Goal: Contribute content: Add original content to the website for others to see

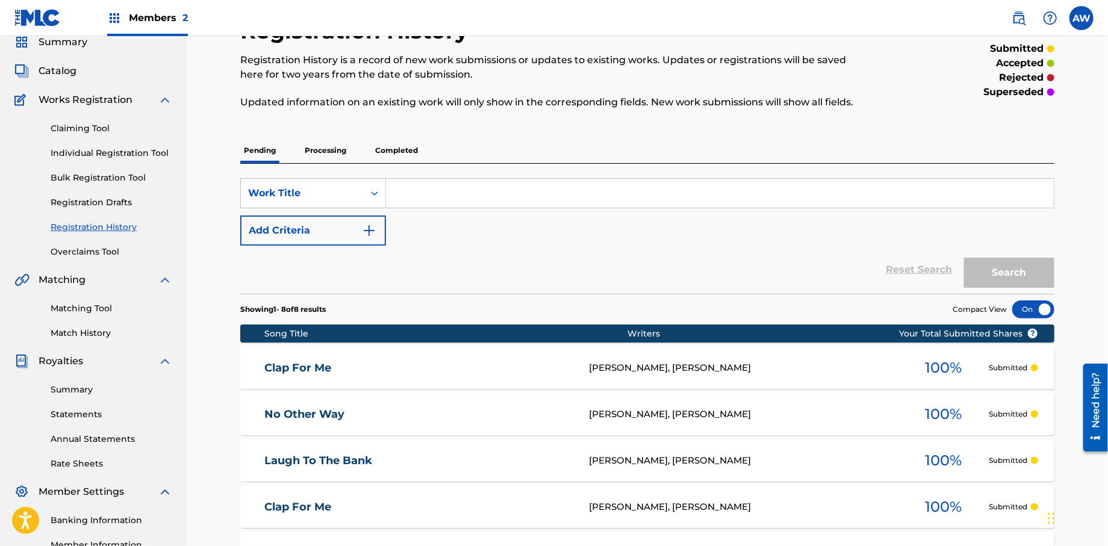
scroll to position [47, 0]
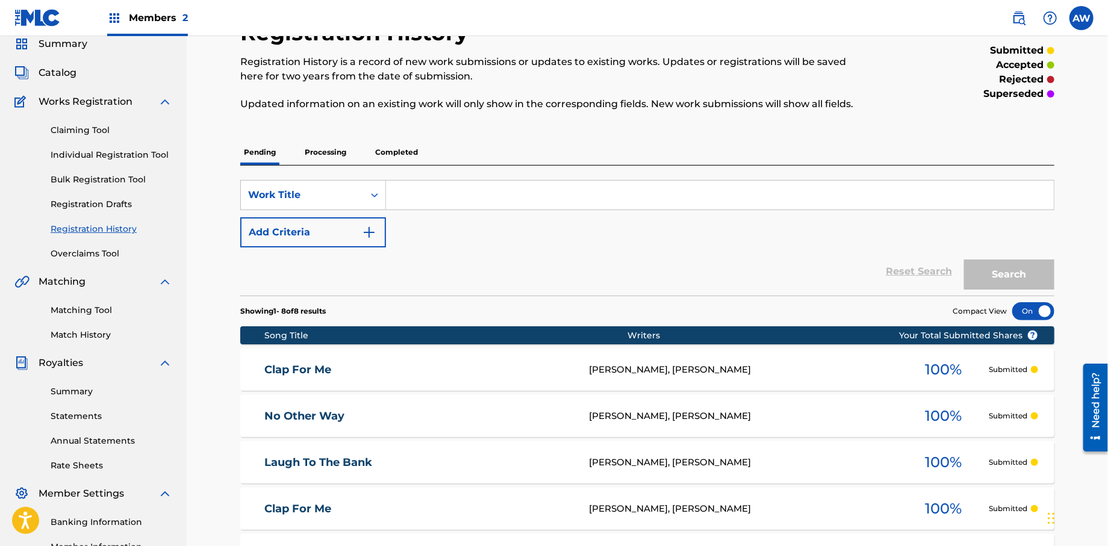
click at [59, 72] on span "Catalog" at bounding box center [58, 73] width 38 height 14
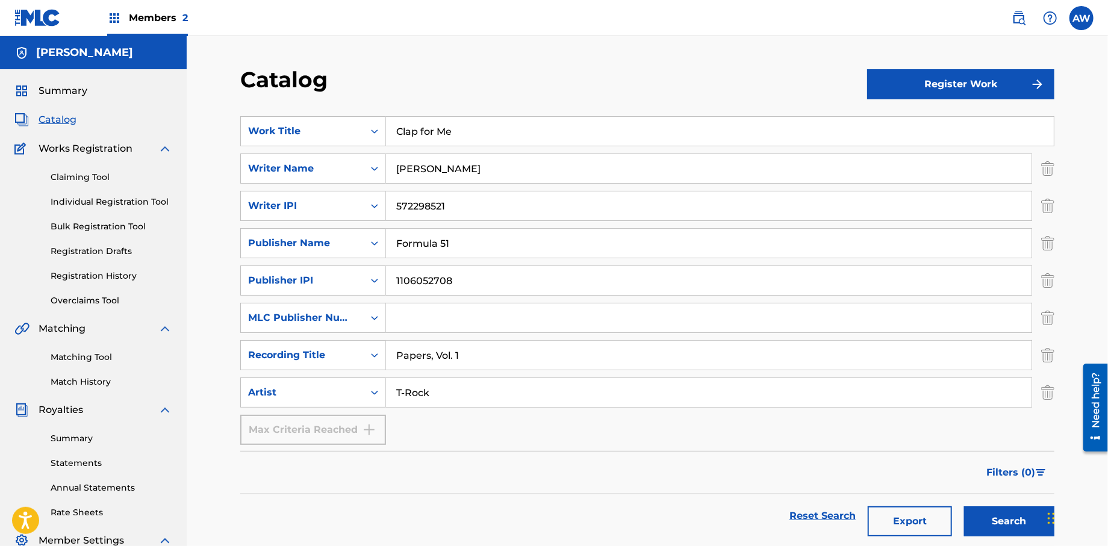
click at [953, 88] on button "Register Work" at bounding box center [960, 84] width 187 height 30
click at [61, 90] on span "Summary" at bounding box center [63, 91] width 49 height 14
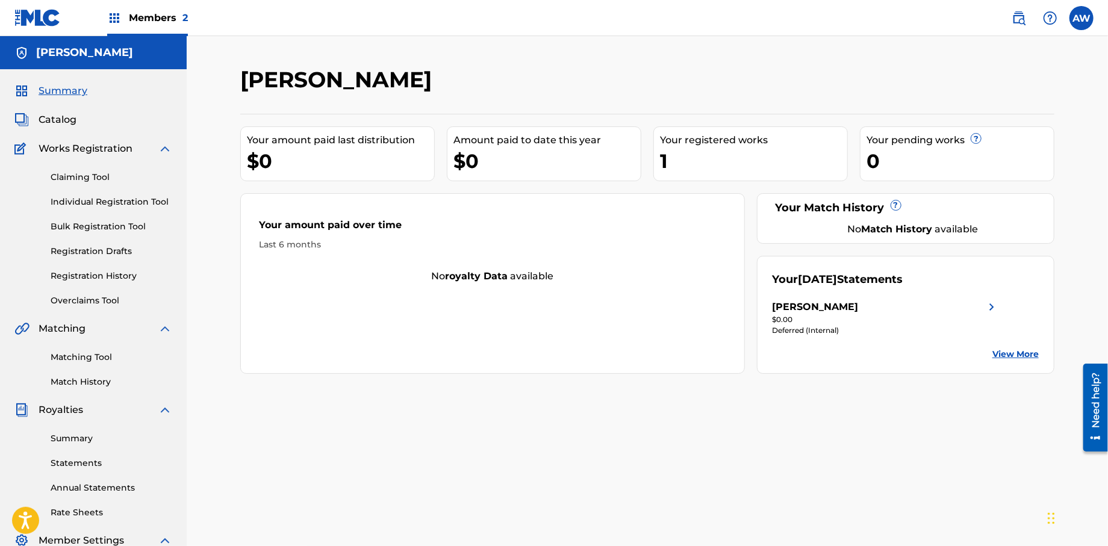
click at [167, 147] on img at bounding box center [165, 149] width 14 height 14
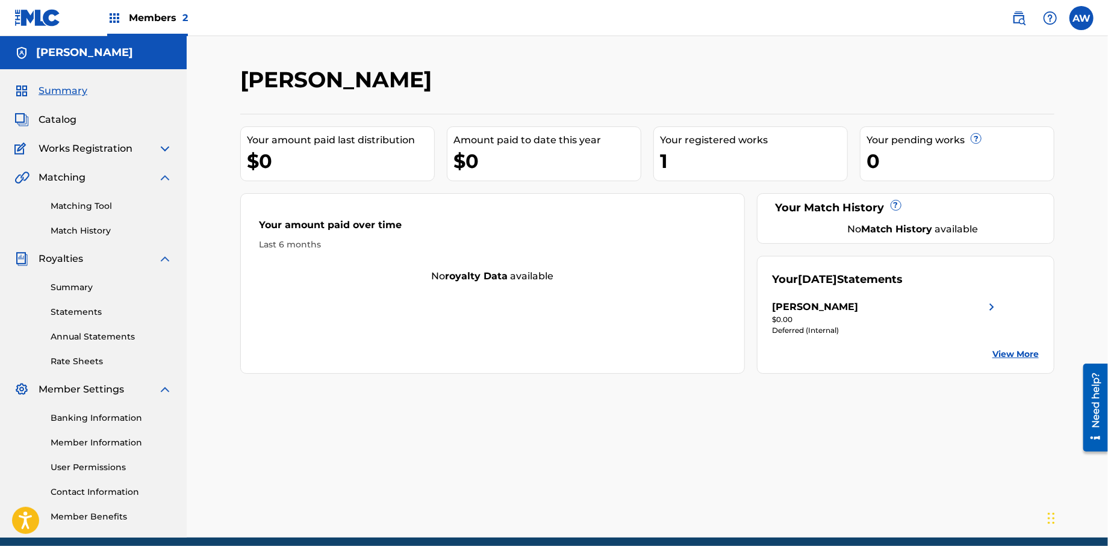
click at [63, 120] on span "Catalog" at bounding box center [58, 120] width 38 height 14
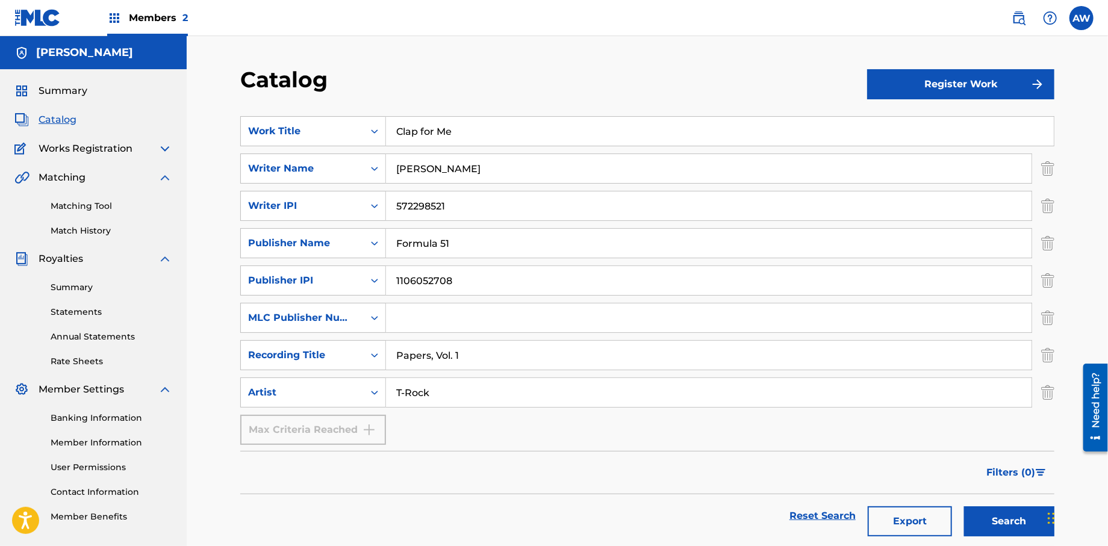
click at [1006, 89] on button "Register Work" at bounding box center [960, 84] width 187 height 30
click at [919, 126] on link "Individual" at bounding box center [960, 123] width 187 height 29
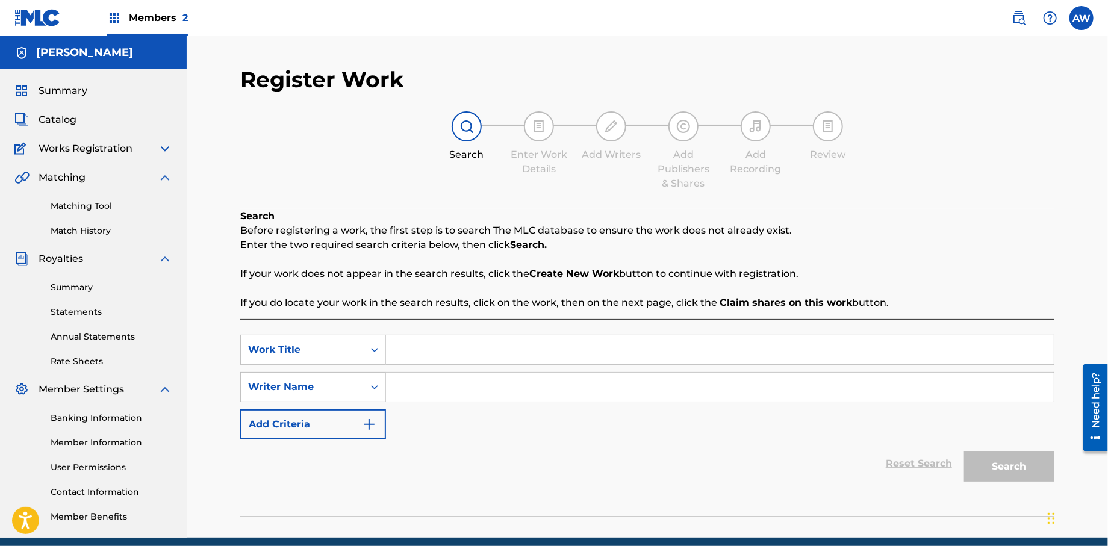
click at [431, 346] on input "Search Form" at bounding box center [720, 349] width 668 height 29
type input "Gun and a Vest"
click at [396, 392] on input "Search Form" at bounding box center [720, 387] width 668 height 29
click at [410, 390] on input "Search Form" at bounding box center [720, 387] width 668 height 29
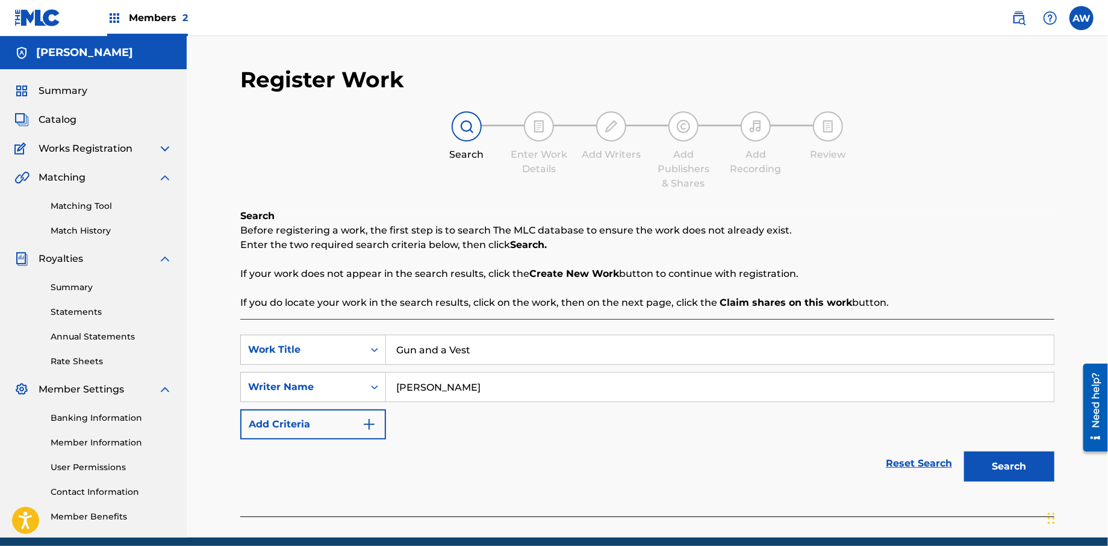
type input "[PERSON_NAME]"
click at [371, 416] on button "Add Criteria" at bounding box center [313, 425] width 146 height 30
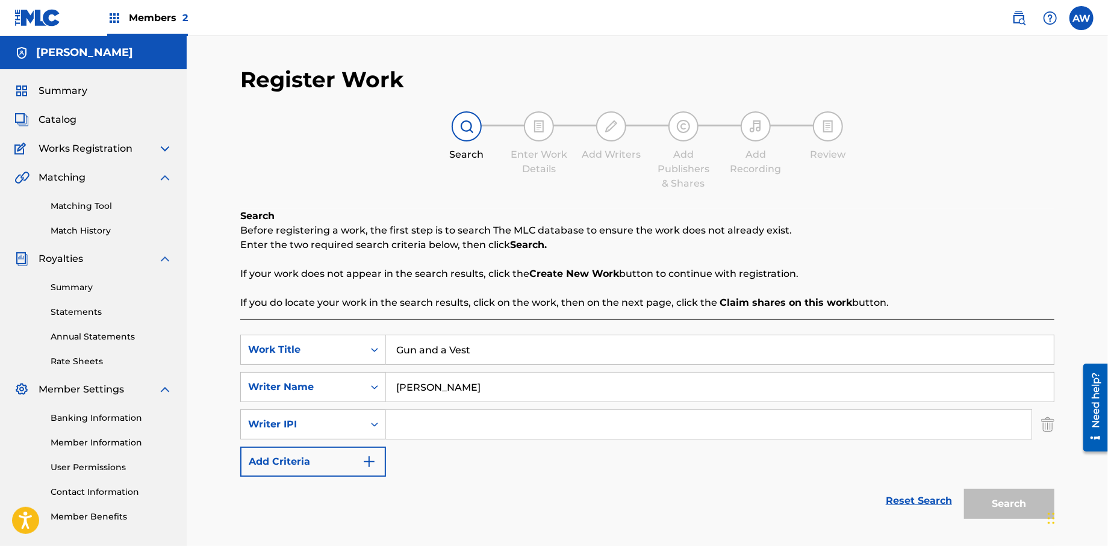
click at [458, 426] on input "Search Form" at bounding box center [709, 424] width 646 height 29
click at [380, 467] on button "Add Criteria" at bounding box center [313, 462] width 146 height 30
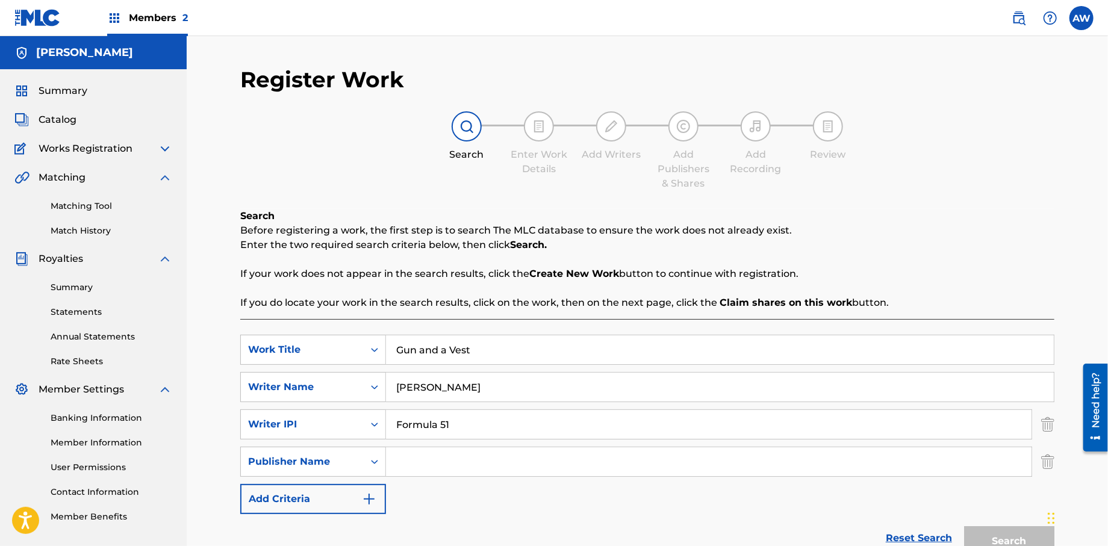
click at [445, 458] on input "Search Form" at bounding box center [709, 462] width 646 height 29
click at [488, 423] on input "Formula 51" at bounding box center [709, 424] width 646 height 29
type input "F"
type input "572298521"
click at [464, 464] on input "Search Form" at bounding box center [709, 462] width 646 height 29
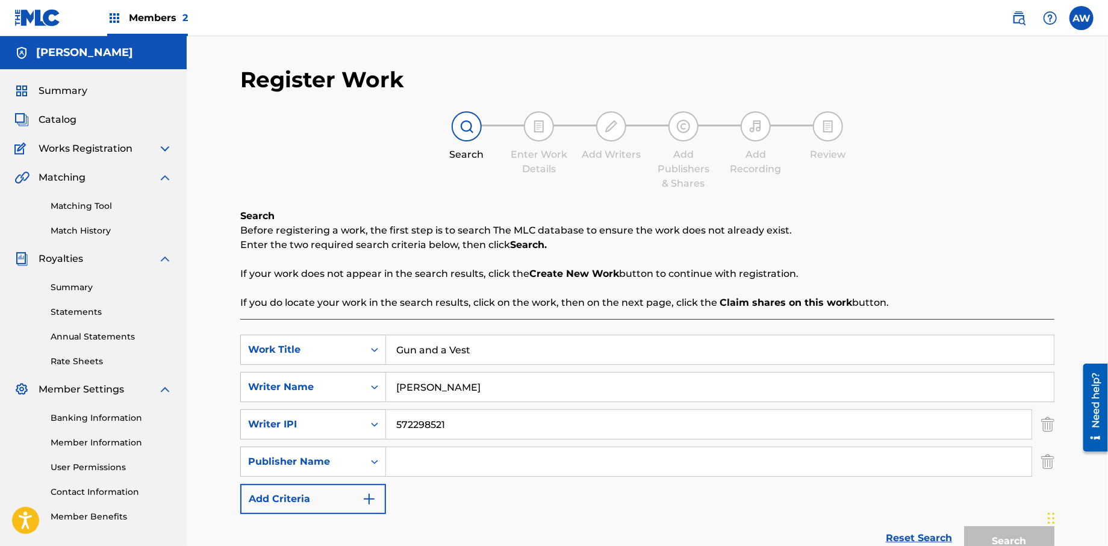
click at [464, 464] on input "Search Form" at bounding box center [709, 462] width 646 height 29
type input "f"
type input "Formula 51"
click at [378, 507] on button "Add Criteria" at bounding box center [313, 499] width 146 height 30
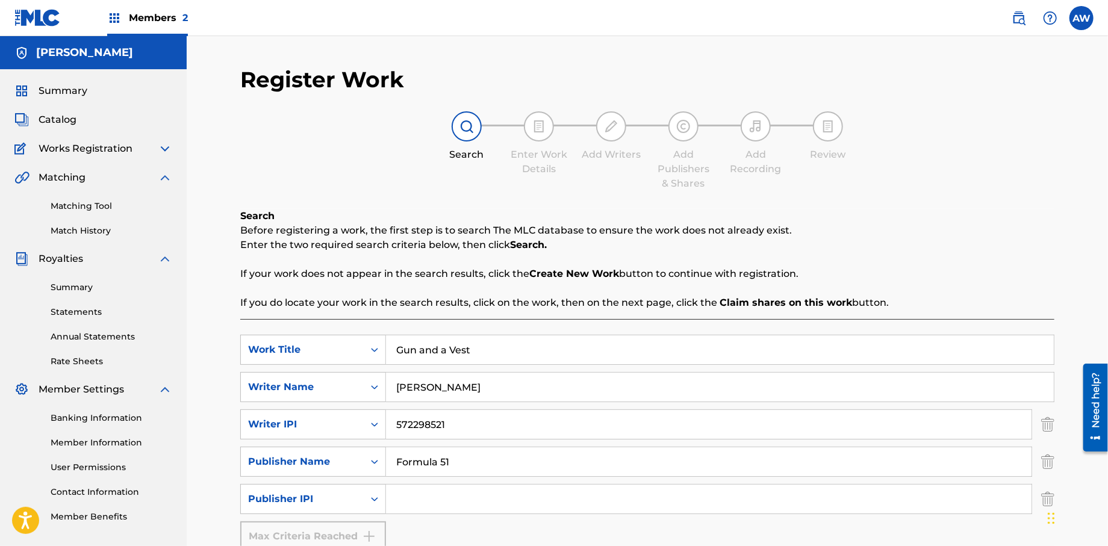
click at [432, 496] on input "Search Form" at bounding box center [709, 499] width 646 height 29
type input "1106052708"
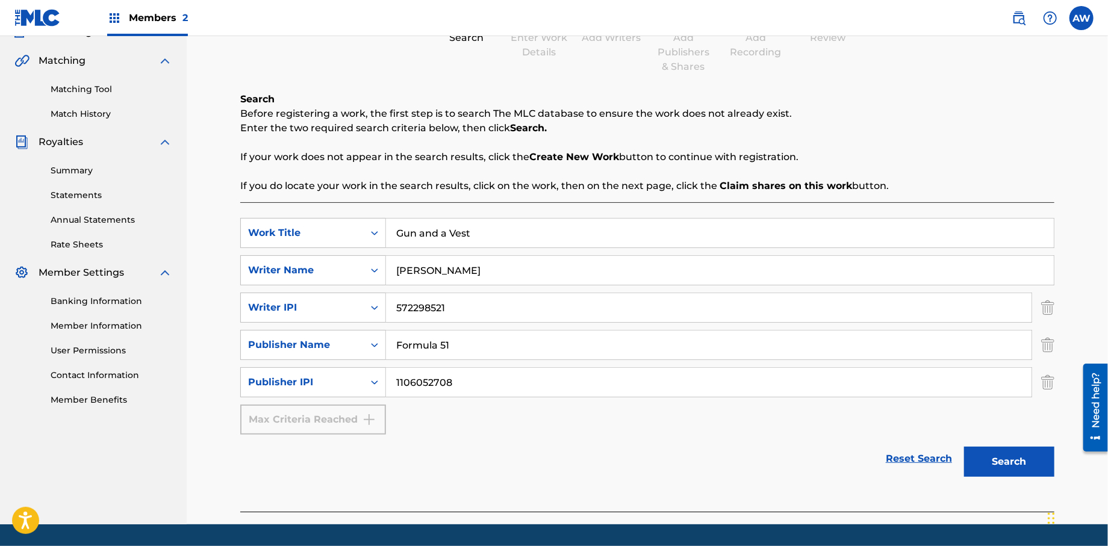
scroll to position [152, 0]
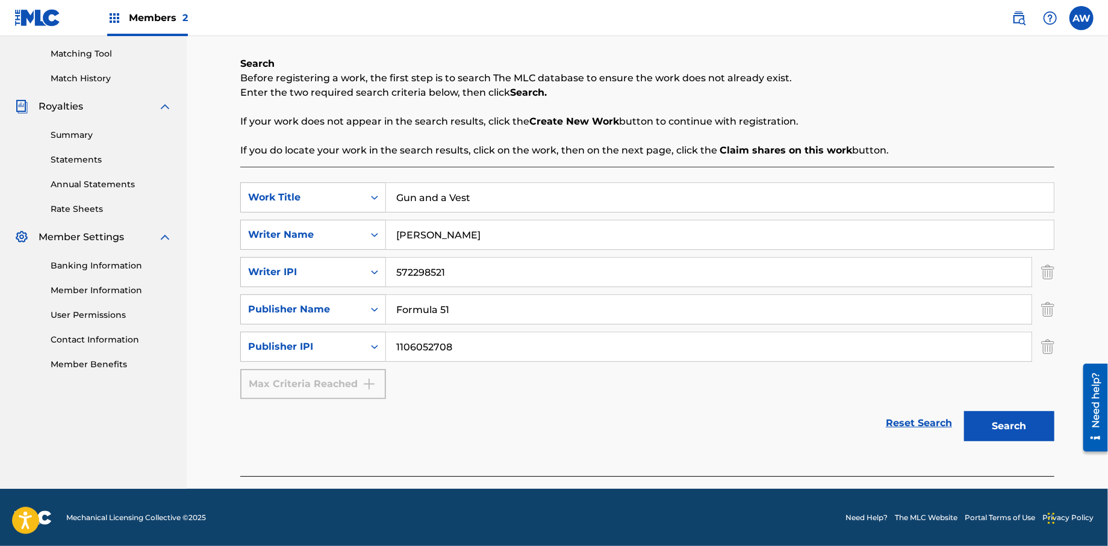
drag, startPoint x: 1111, startPoint y: 302, endPoint x: 28, endPoint y: 80, distance: 1106.2
click at [1008, 427] on button "Search" at bounding box center [1009, 426] width 90 height 30
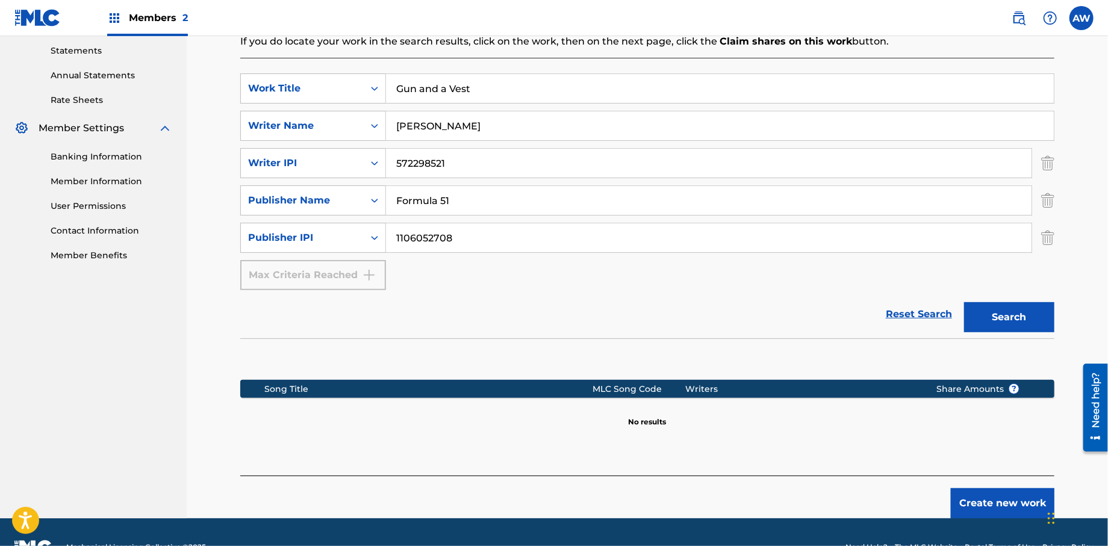
scroll to position [291, 0]
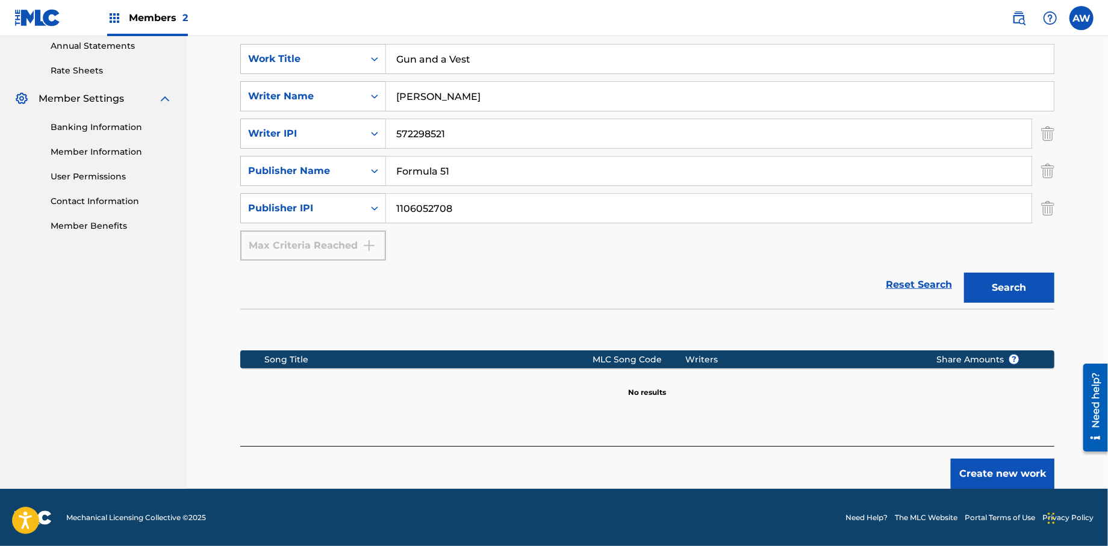
click at [990, 476] on button "Create new work" at bounding box center [1003, 474] width 104 height 30
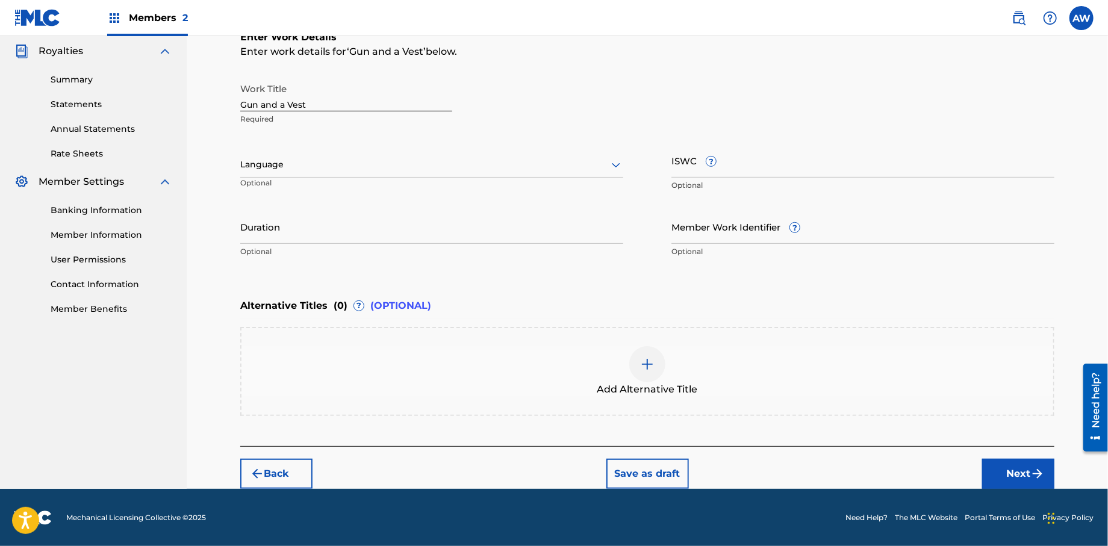
click at [1017, 473] on button "Next" at bounding box center [1018, 474] width 72 height 30
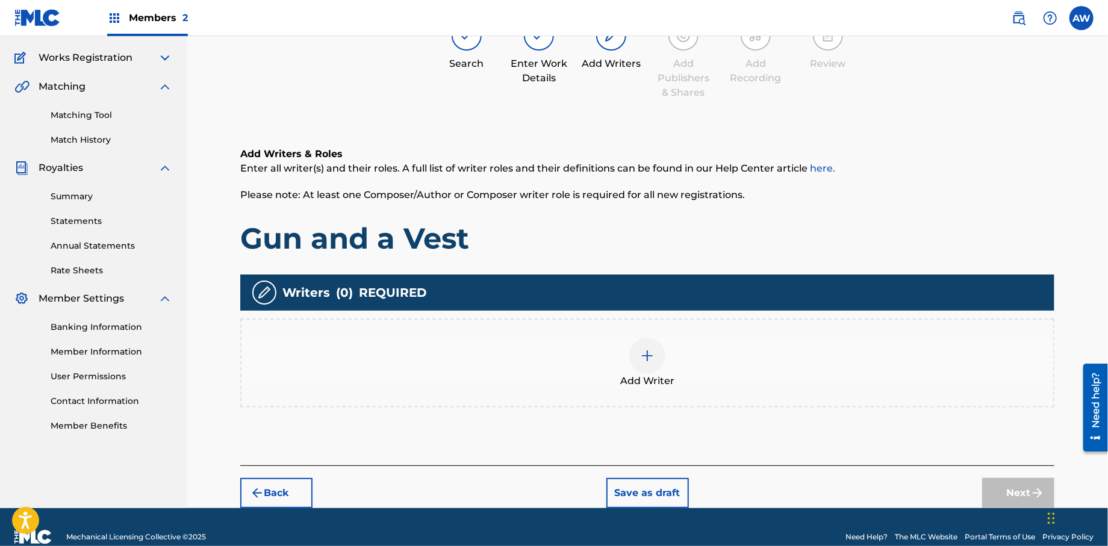
scroll to position [54, 0]
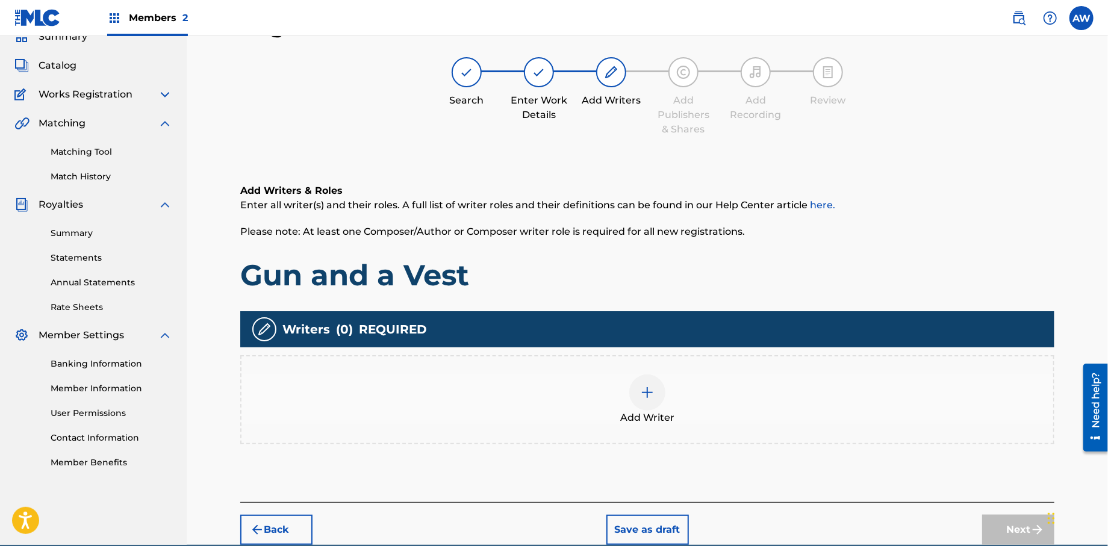
click at [640, 391] on img at bounding box center [647, 392] width 14 height 14
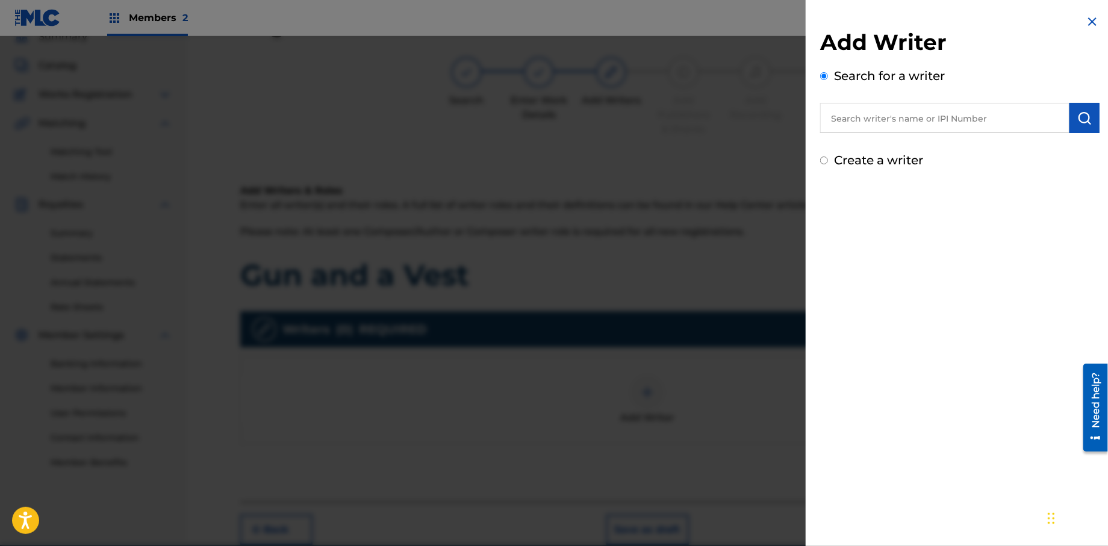
click at [837, 120] on input "text" at bounding box center [944, 118] width 249 height 30
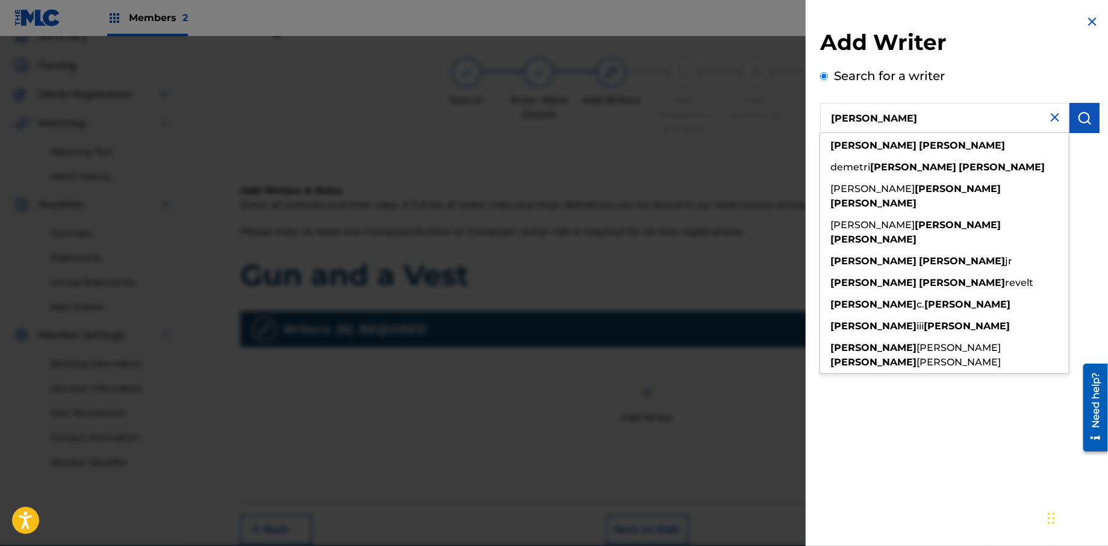
type input "[PERSON_NAME]"
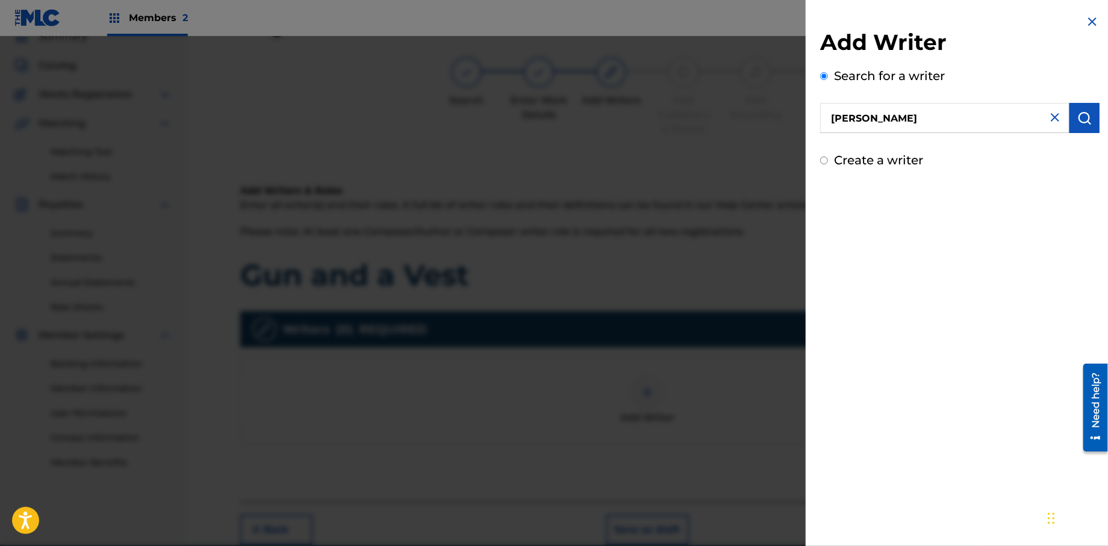
click at [1078, 114] on img "submit" at bounding box center [1085, 118] width 14 height 14
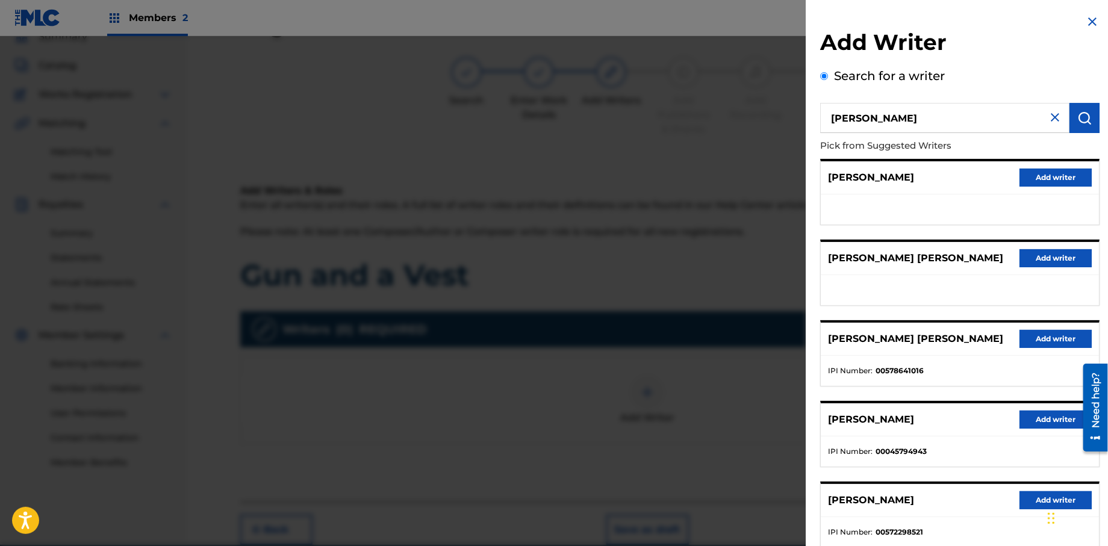
click at [1033, 495] on button "Add writer" at bounding box center [1056, 500] width 72 height 18
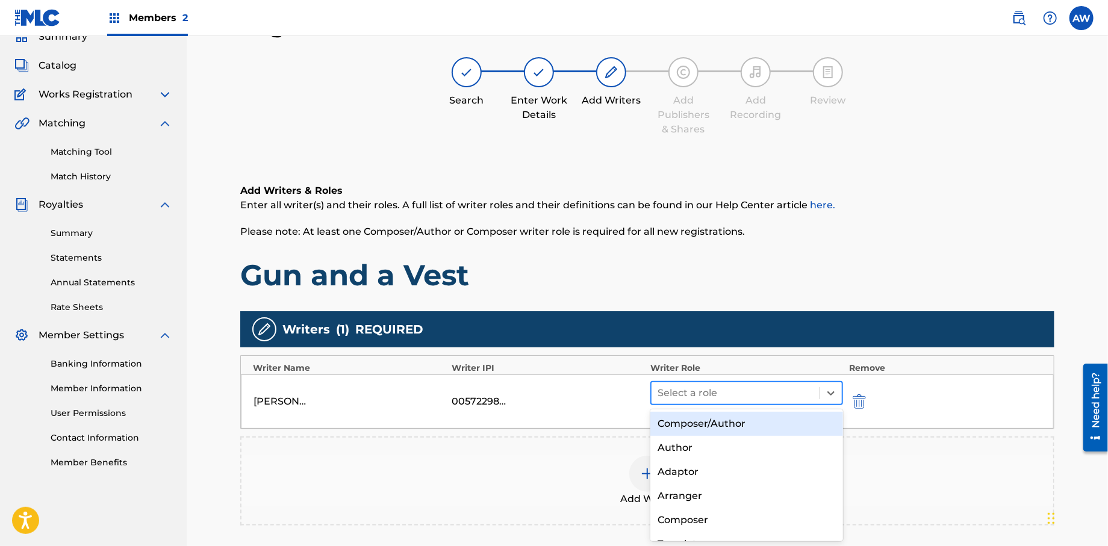
click at [699, 397] on div at bounding box center [736, 393] width 156 height 17
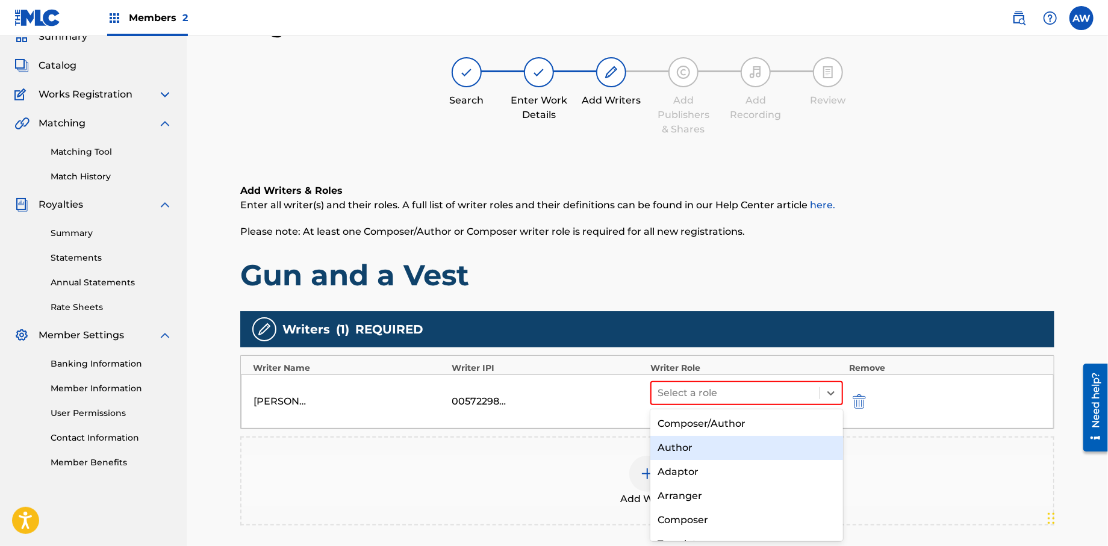
click at [694, 440] on div "Author" at bounding box center [747, 448] width 193 height 24
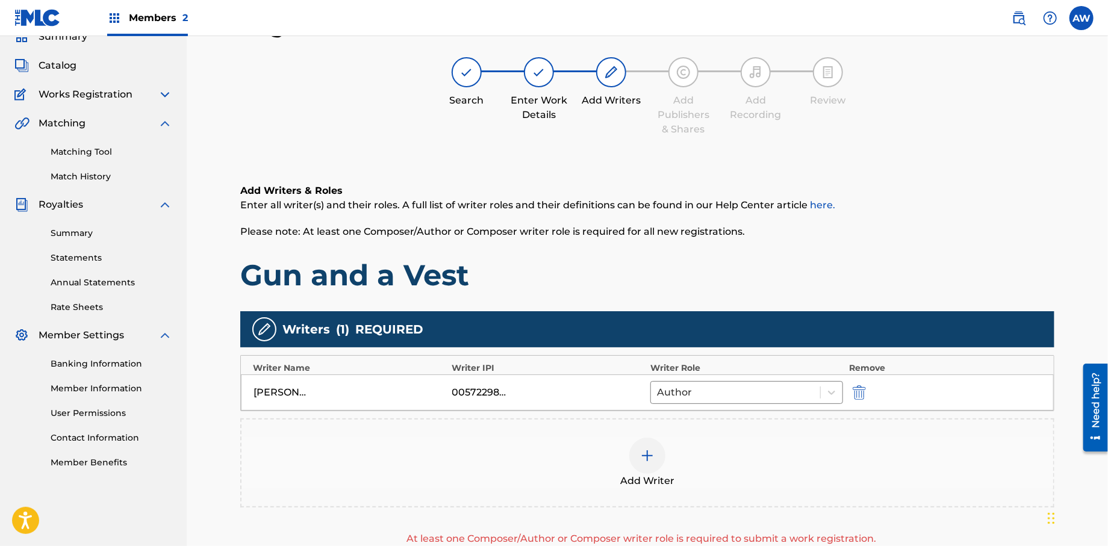
click at [658, 460] on div at bounding box center [647, 456] width 36 height 36
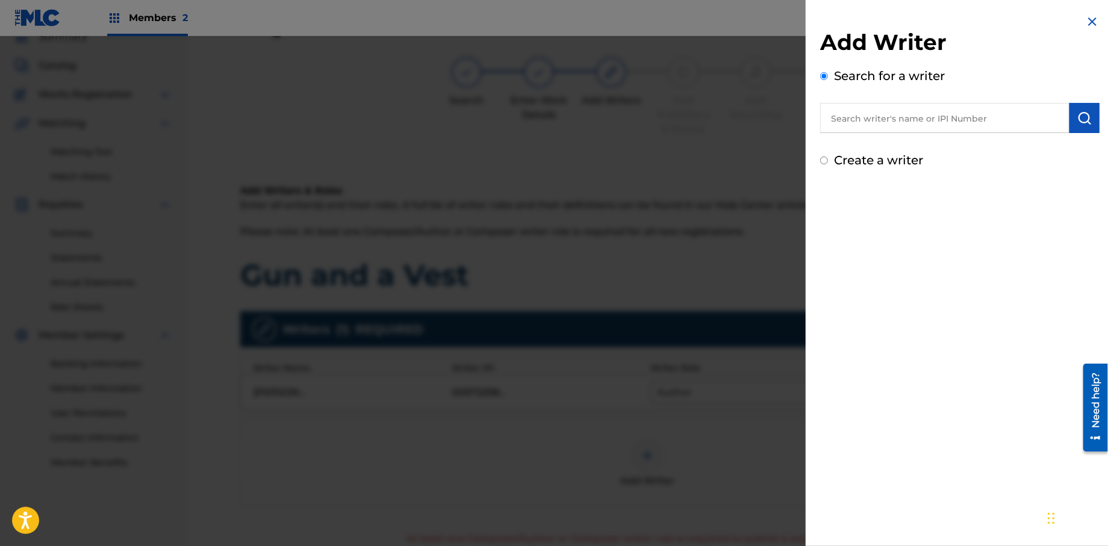
click at [825, 159] on input "Create a writer" at bounding box center [824, 161] width 8 height 8
radio input "false"
radio input "true"
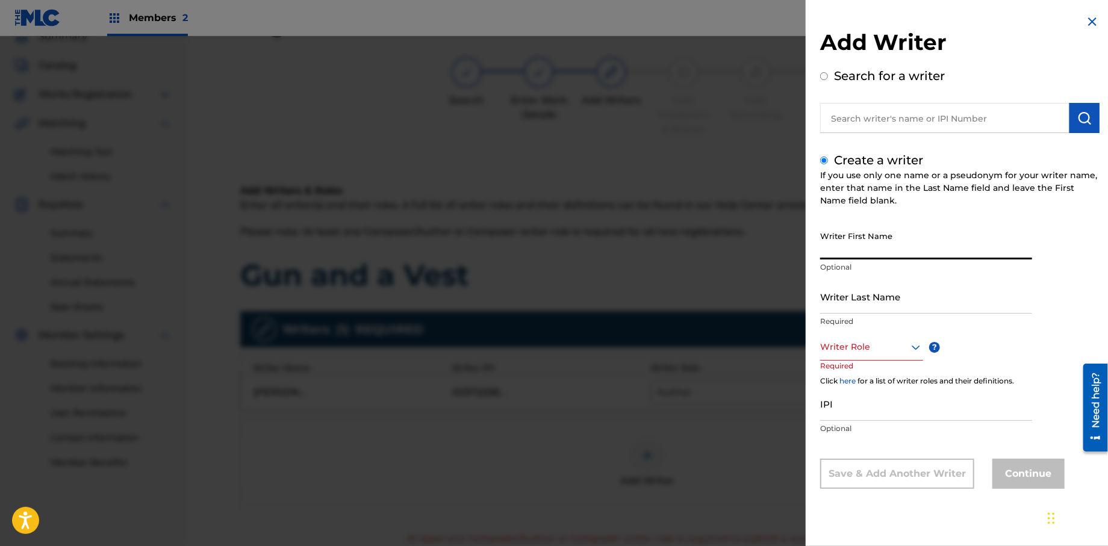
click at [838, 248] on input "Writer First Name" at bounding box center [926, 242] width 212 height 34
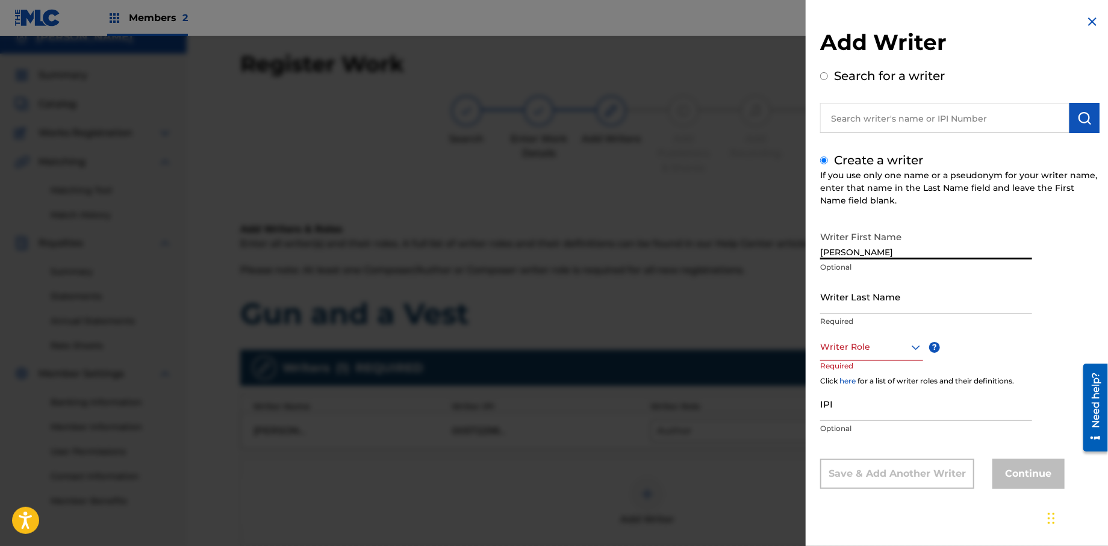
scroll to position [0, 0]
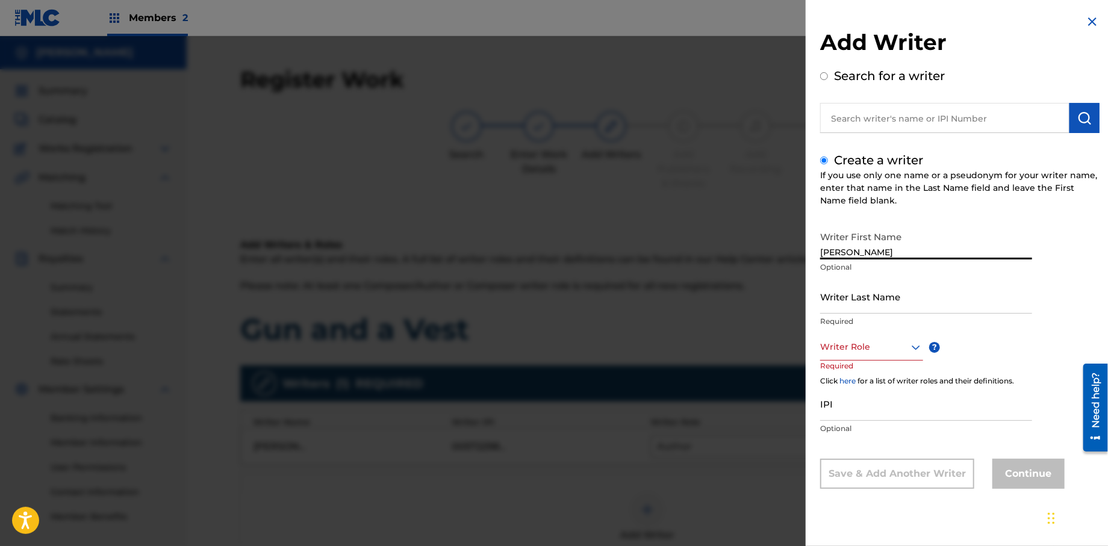
type input "[PERSON_NAME]"
click at [887, 308] on input "Writer Last Name" at bounding box center [926, 296] width 212 height 34
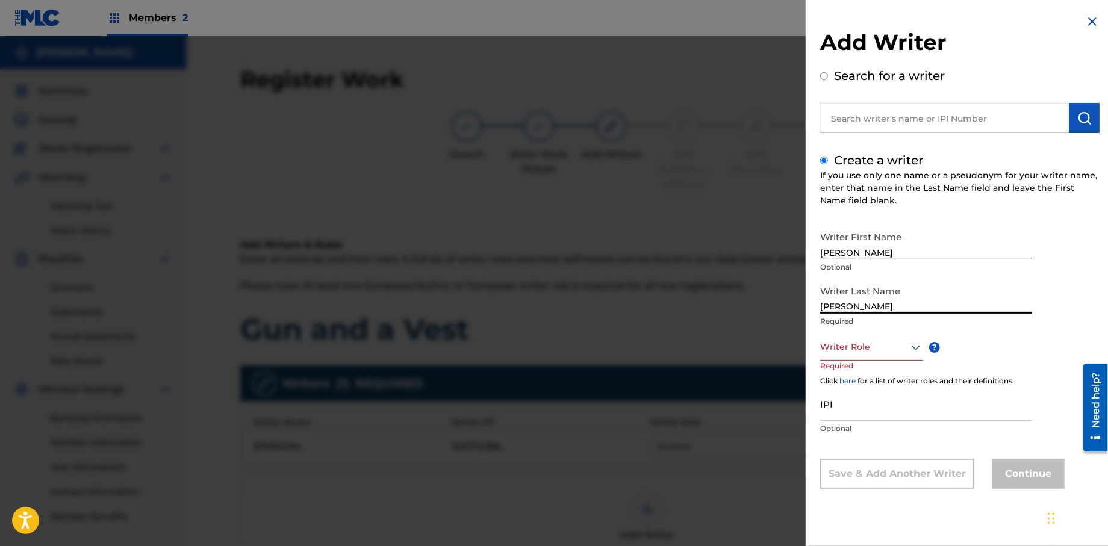
type input "[PERSON_NAME]"
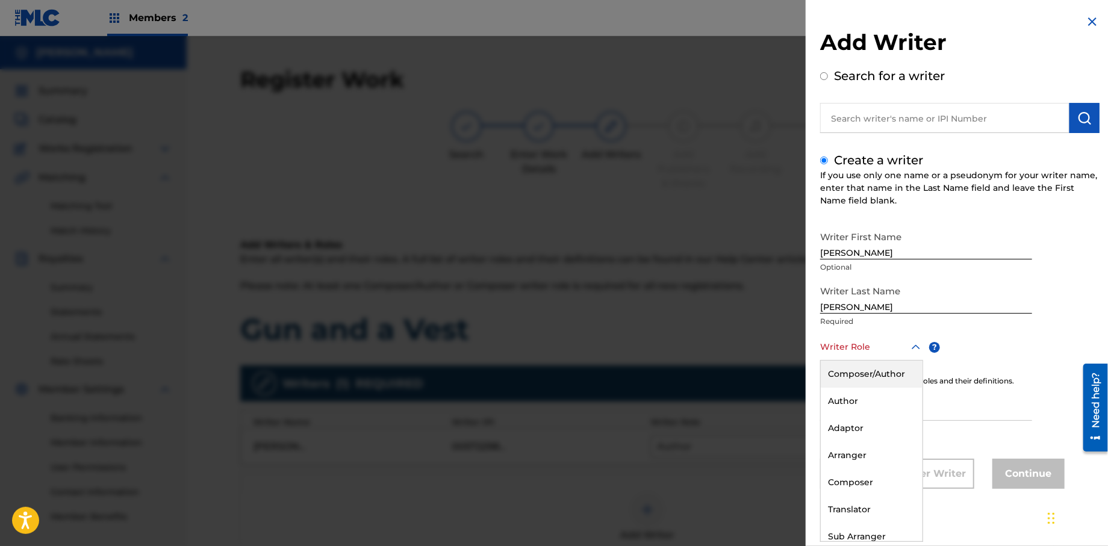
click at [829, 357] on div "Writer Role" at bounding box center [871, 347] width 103 height 27
click at [852, 480] on div "Composer" at bounding box center [872, 482] width 102 height 27
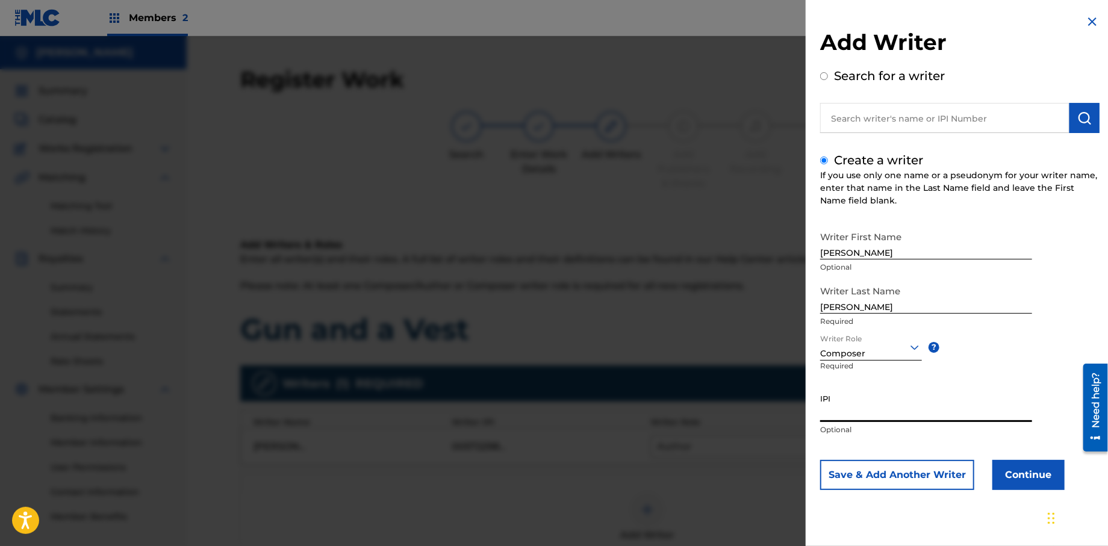
click at [841, 410] on input "IPI" at bounding box center [926, 405] width 212 height 34
click at [1007, 481] on button "Continue" at bounding box center [1029, 475] width 72 height 30
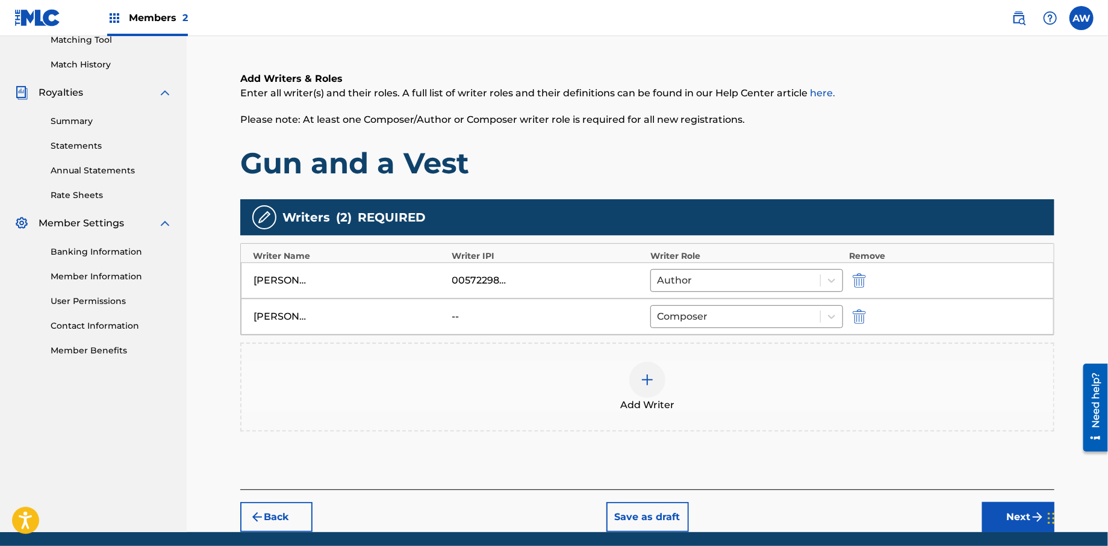
scroll to position [167, 0]
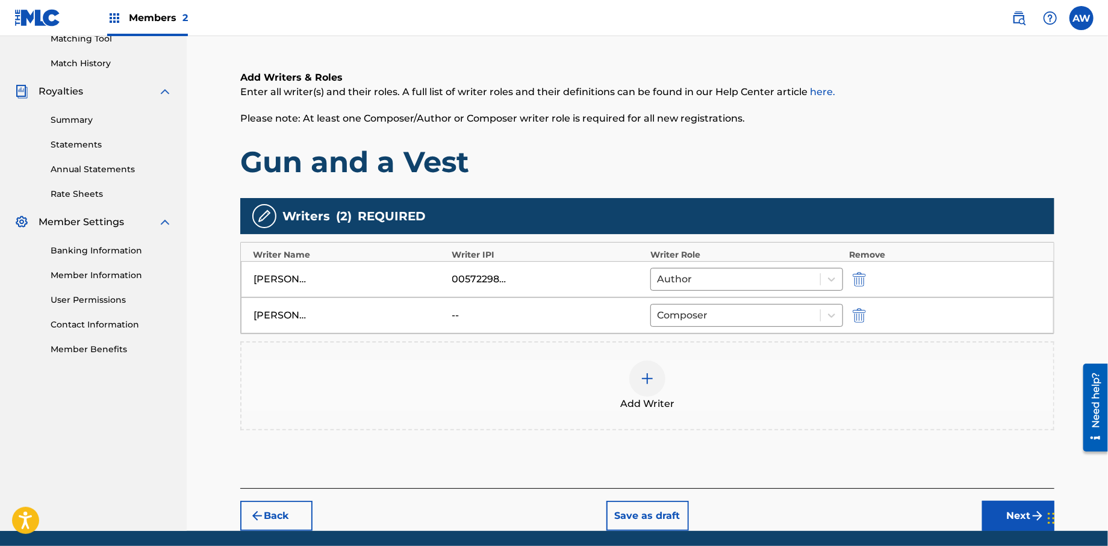
click at [1032, 519] on img "submit" at bounding box center [1038, 516] width 14 height 14
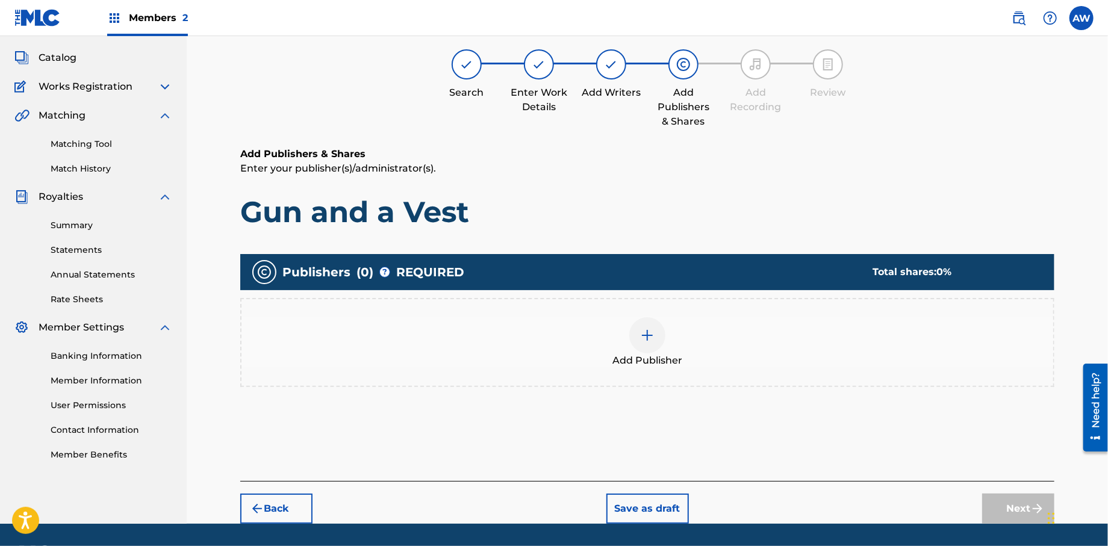
scroll to position [54, 0]
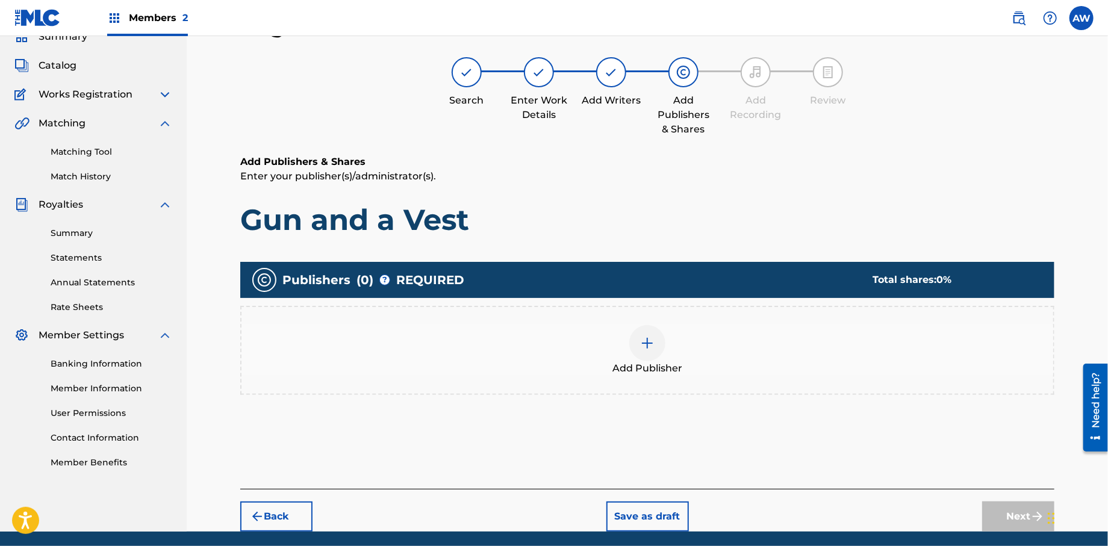
click at [653, 349] on img at bounding box center [647, 343] width 14 height 14
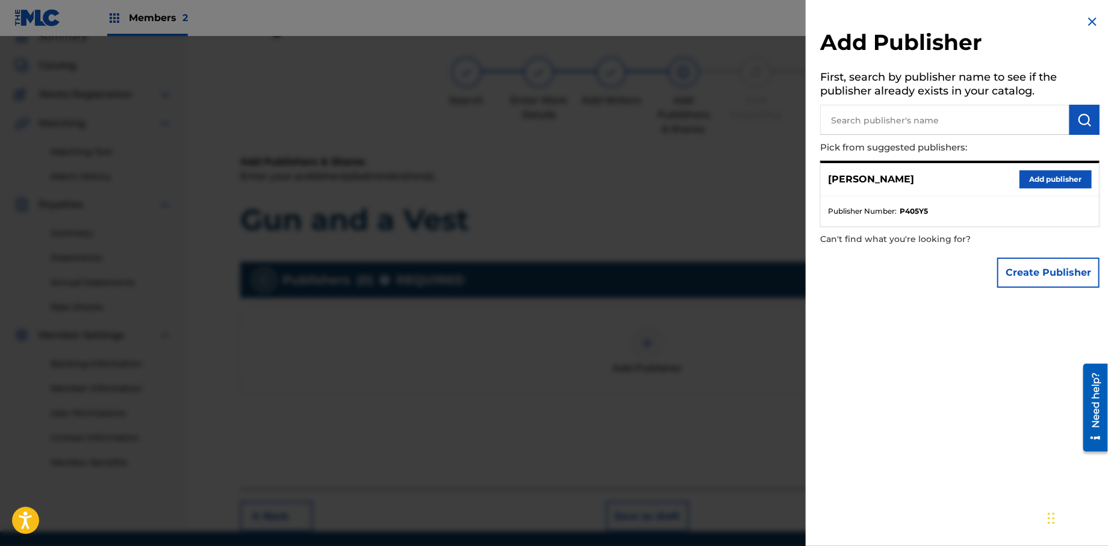
click at [1069, 284] on button "Create Publisher" at bounding box center [1048, 273] width 102 height 30
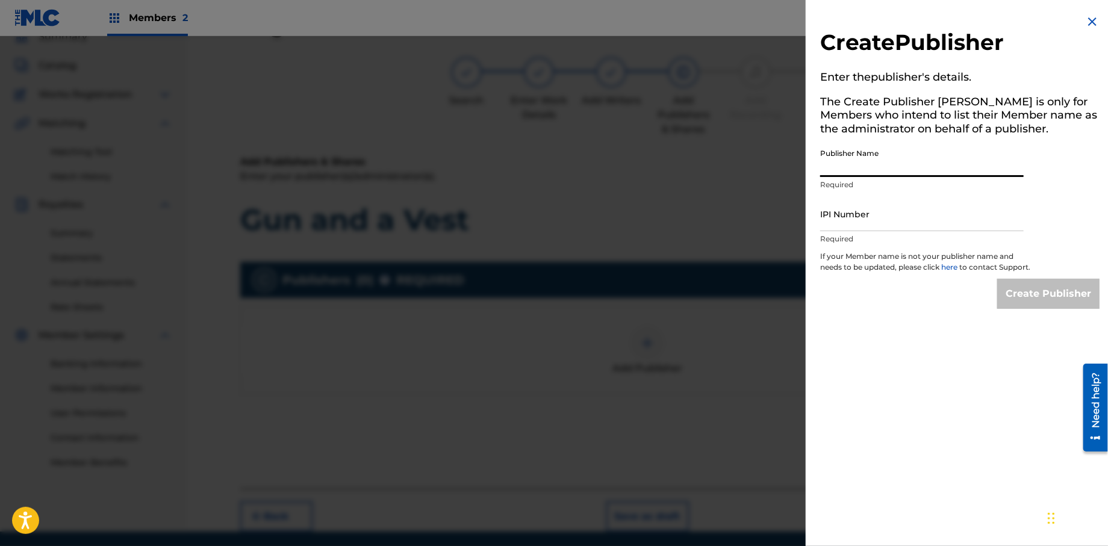
click at [866, 167] on input "Publisher Name" at bounding box center [922, 160] width 204 height 34
type input "Formula 51"
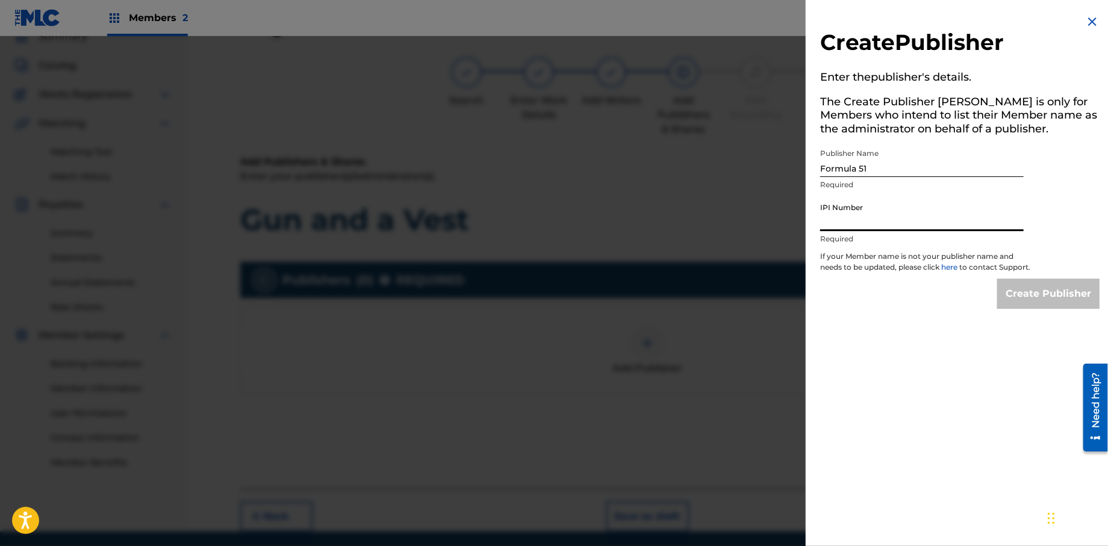
click at [867, 219] on input "IPI Number" at bounding box center [922, 214] width 204 height 34
type input "1106052708"
click at [1051, 302] on input "Create Publisher" at bounding box center [1048, 294] width 102 height 30
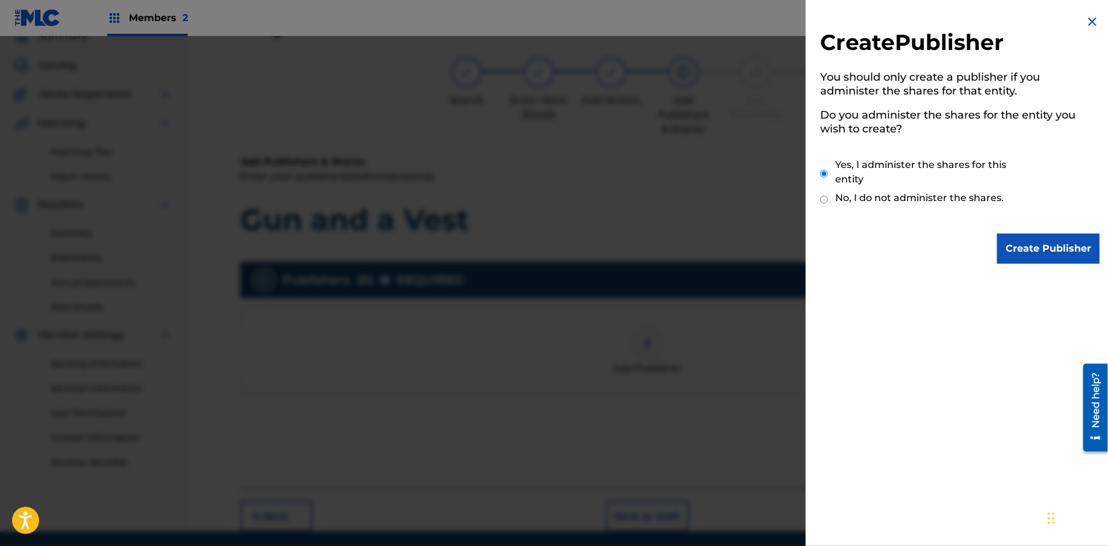
click at [1000, 248] on input "Create Publisher" at bounding box center [1048, 249] width 102 height 30
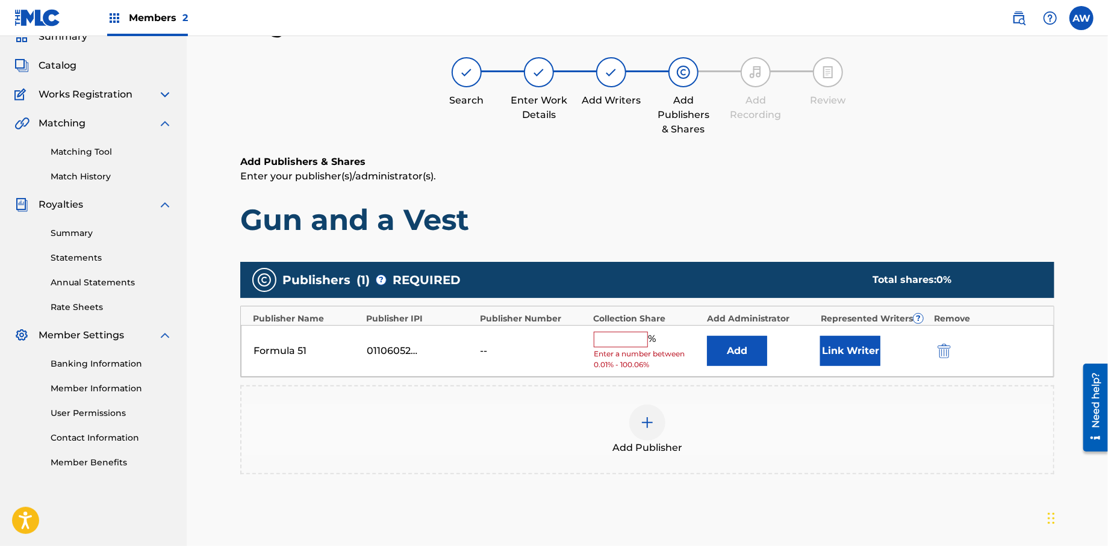
click at [626, 341] on input "text" at bounding box center [621, 340] width 54 height 16
type input "100"
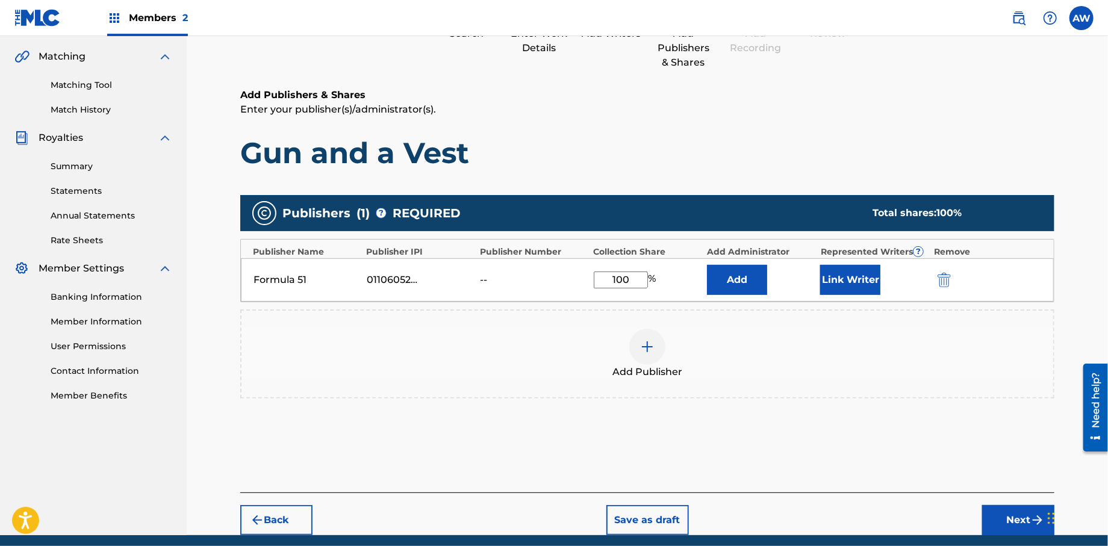
scroll to position [167, 0]
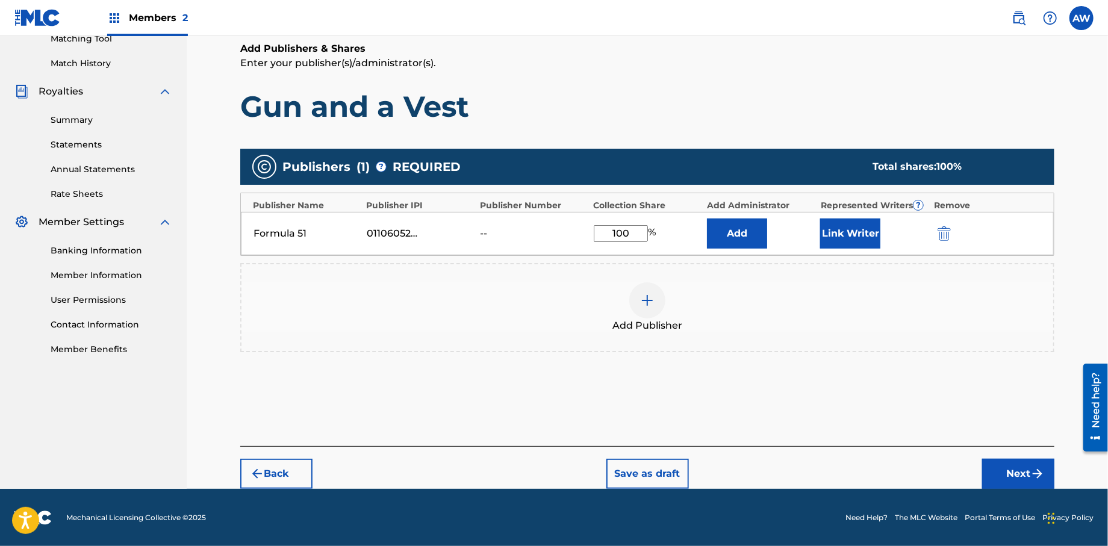
click at [997, 469] on button "Next" at bounding box center [1018, 474] width 72 height 30
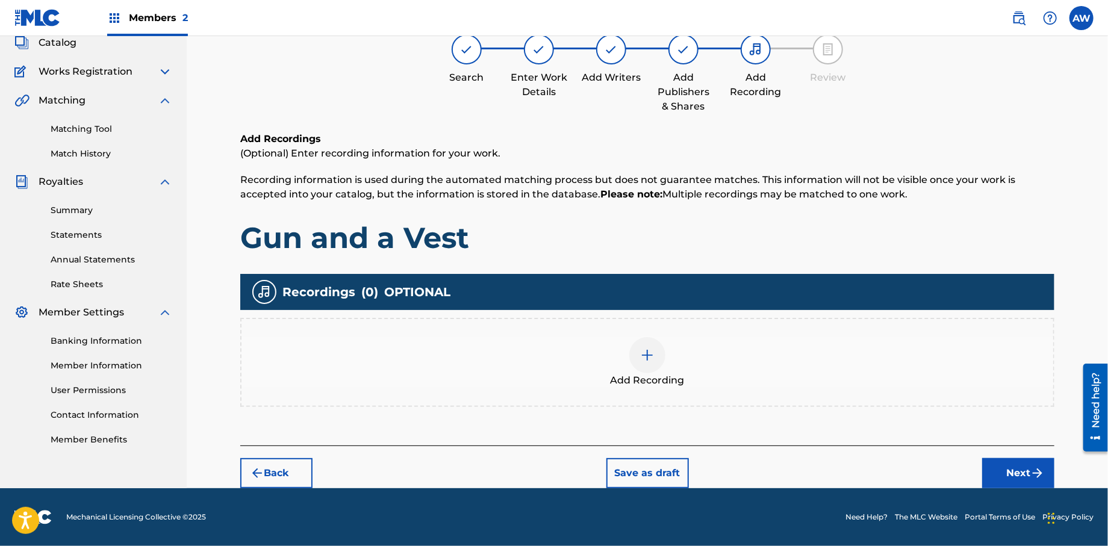
scroll to position [54, 0]
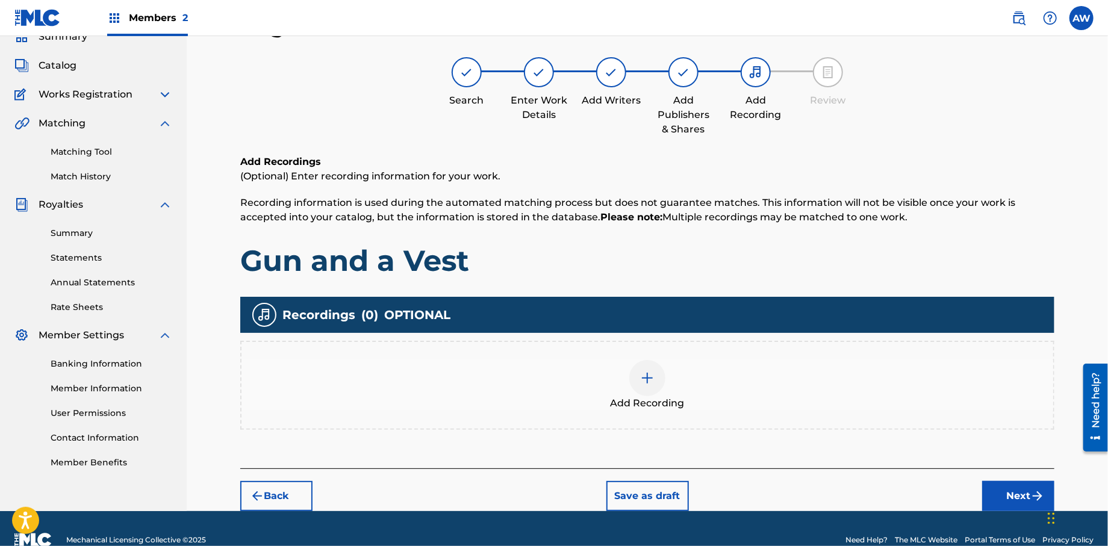
click at [645, 373] on img at bounding box center [647, 378] width 14 height 14
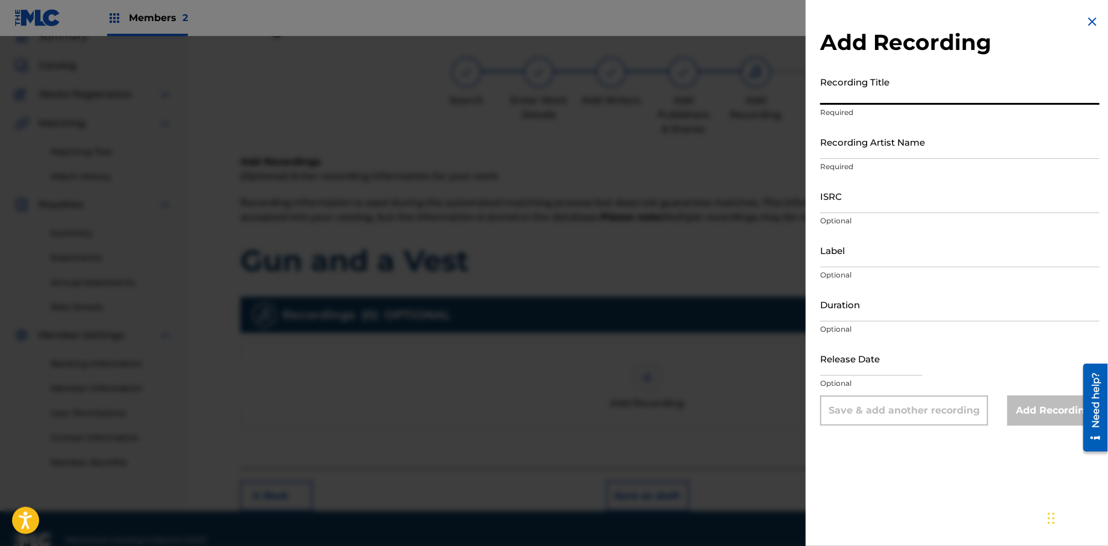
click at [878, 96] on input "Recording Title" at bounding box center [959, 87] width 279 height 34
type input "Papers, Vol 1."
click at [863, 153] on input "Recording Artist Name" at bounding box center [959, 142] width 279 height 34
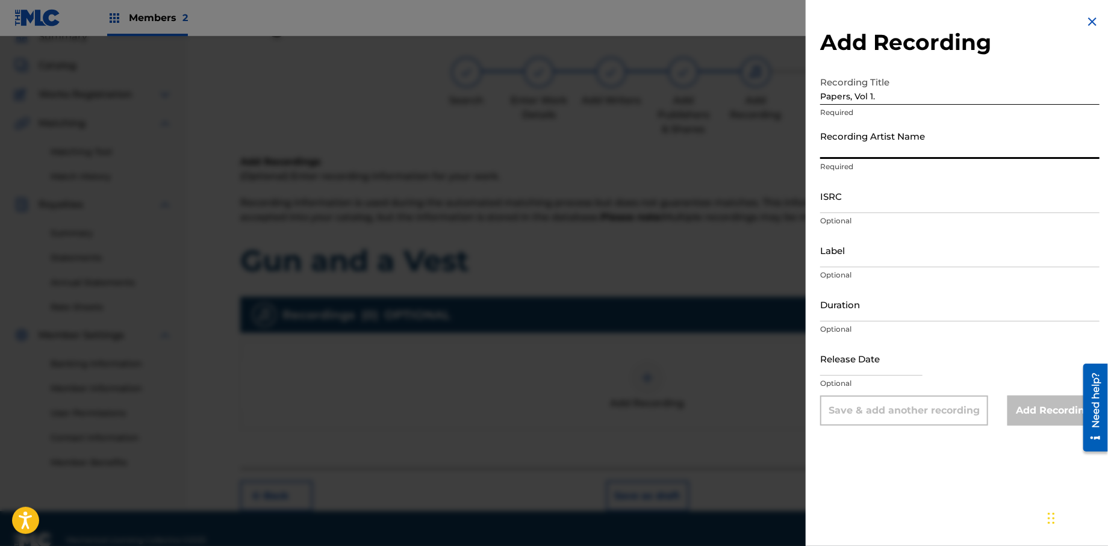
type input "T-Rock"
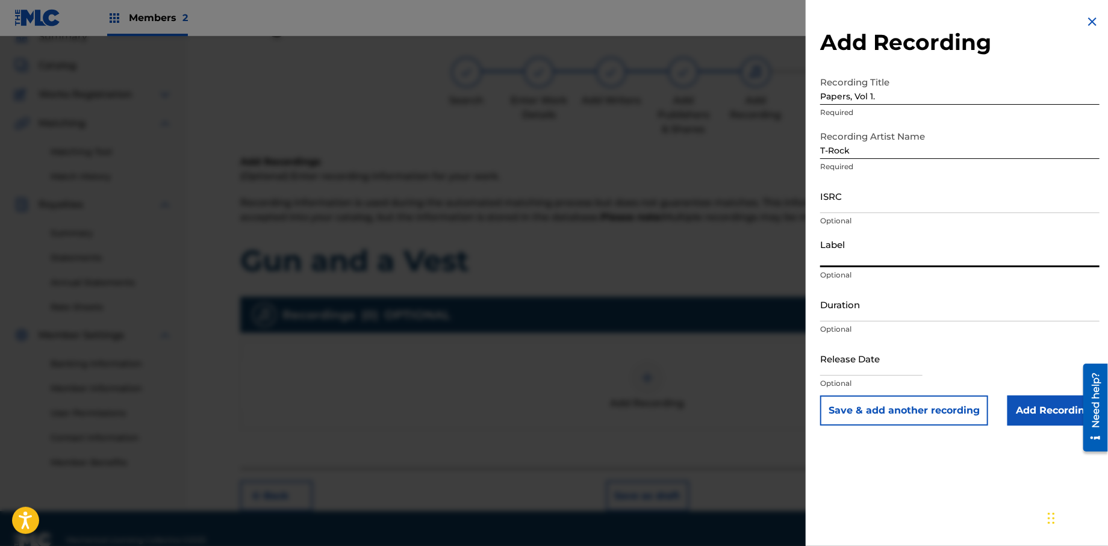
click at [855, 258] on input "Label" at bounding box center [959, 250] width 279 height 34
type input "Rock Solid Music"
select select "7"
select select "2025"
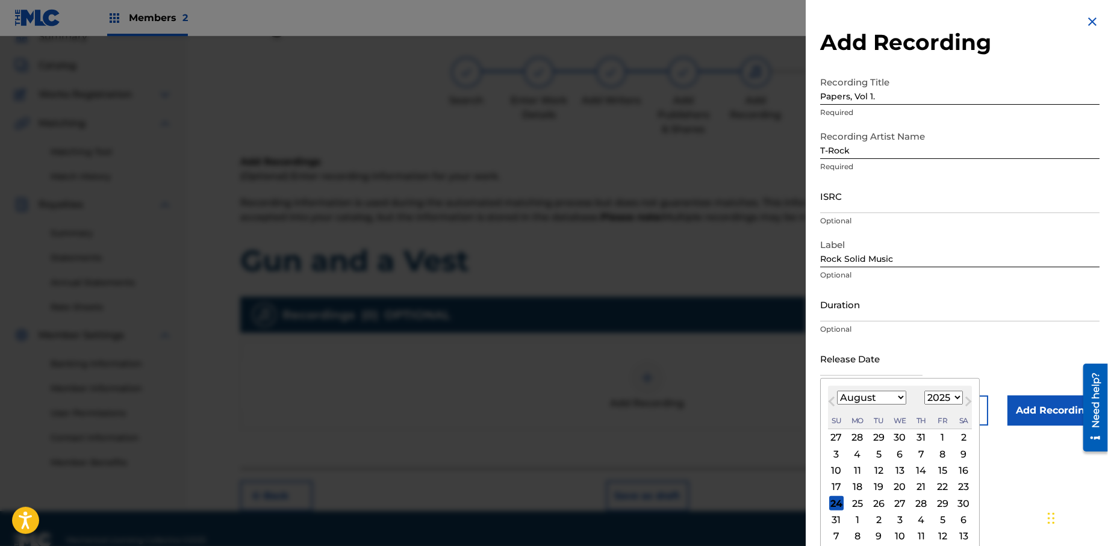
click at [876, 371] on input "text" at bounding box center [871, 359] width 102 height 34
type input "[DATE]"
select select "0"
select select "2013"
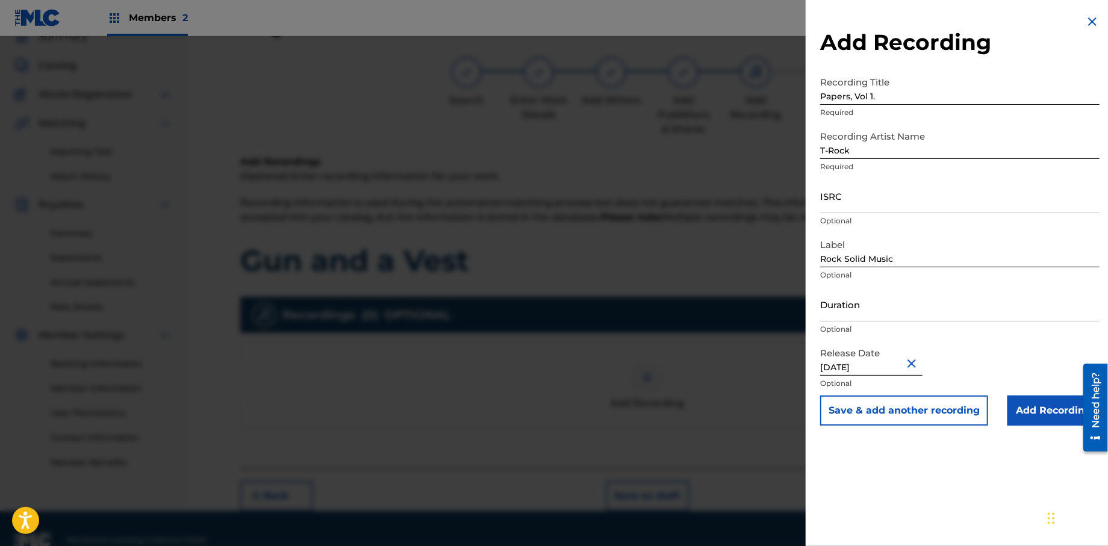
click at [1034, 412] on input "Add Recording" at bounding box center [1054, 411] width 92 height 30
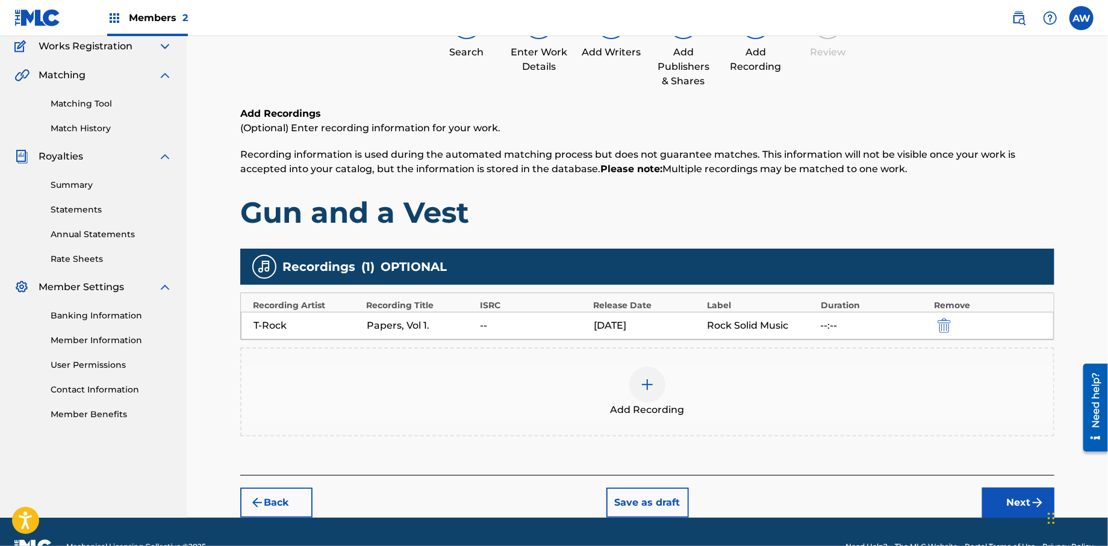
scroll to position [131, 0]
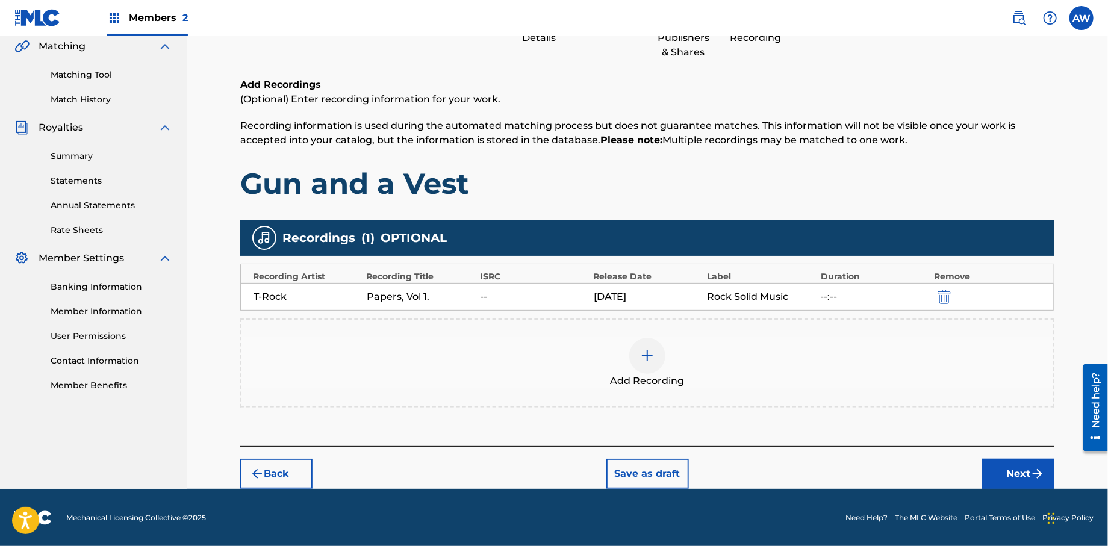
click at [1002, 476] on button "Next" at bounding box center [1018, 474] width 72 height 30
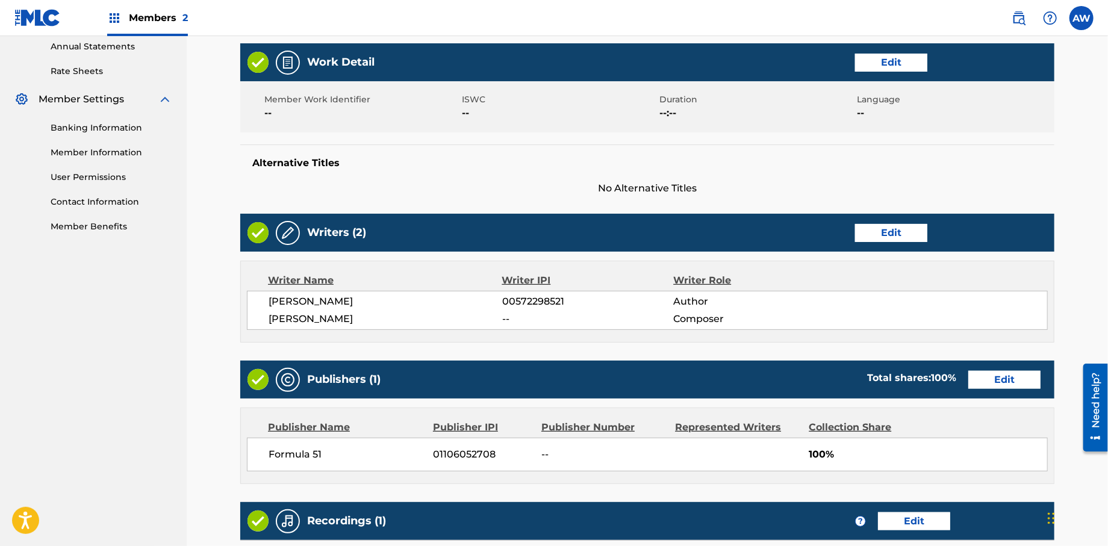
scroll to position [481, 0]
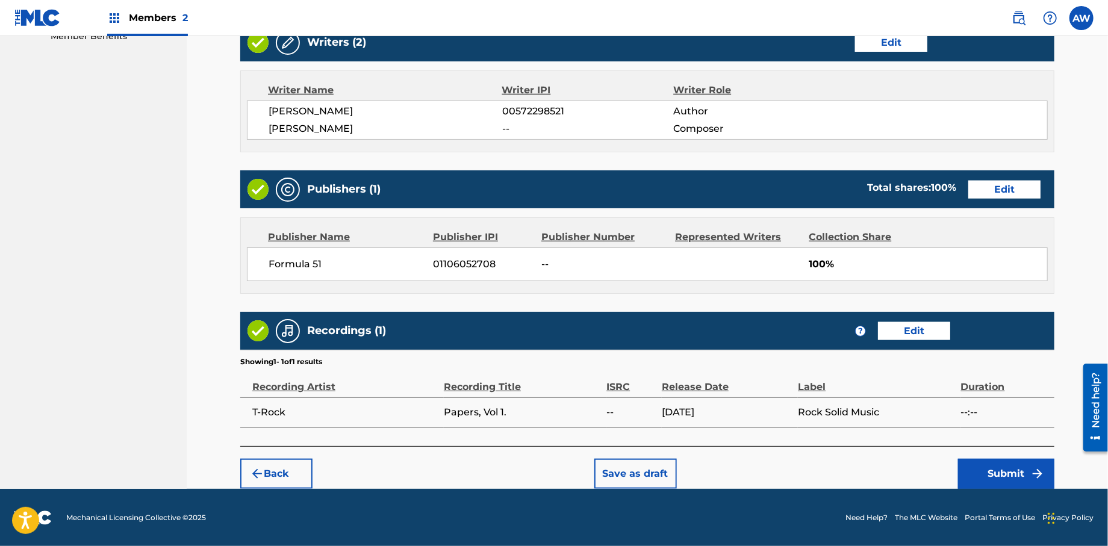
click at [999, 466] on button "Submit" at bounding box center [1006, 474] width 96 height 30
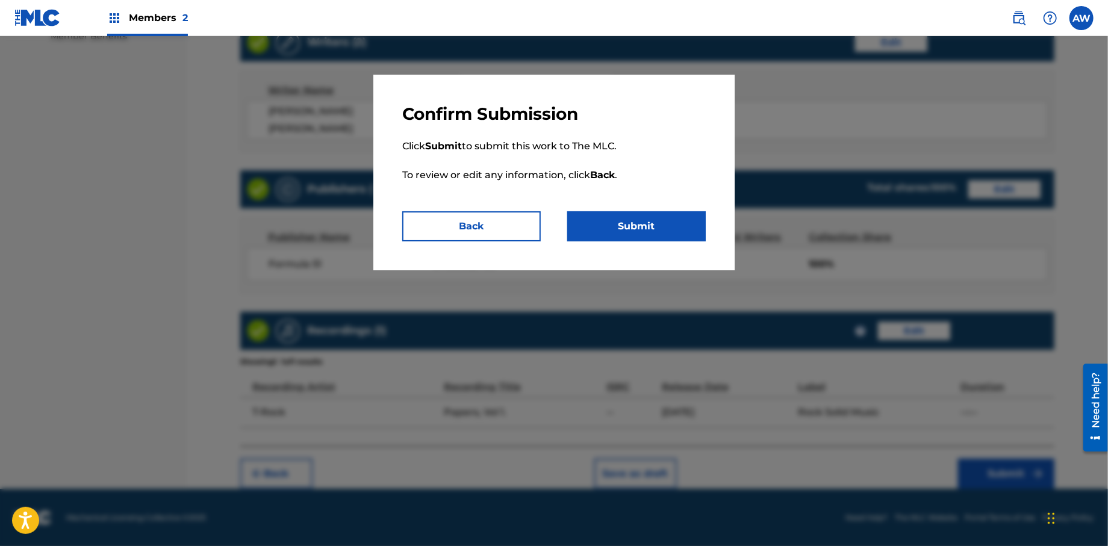
click at [584, 225] on button "Submit" at bounding box center [636, 226] width 139 height 30
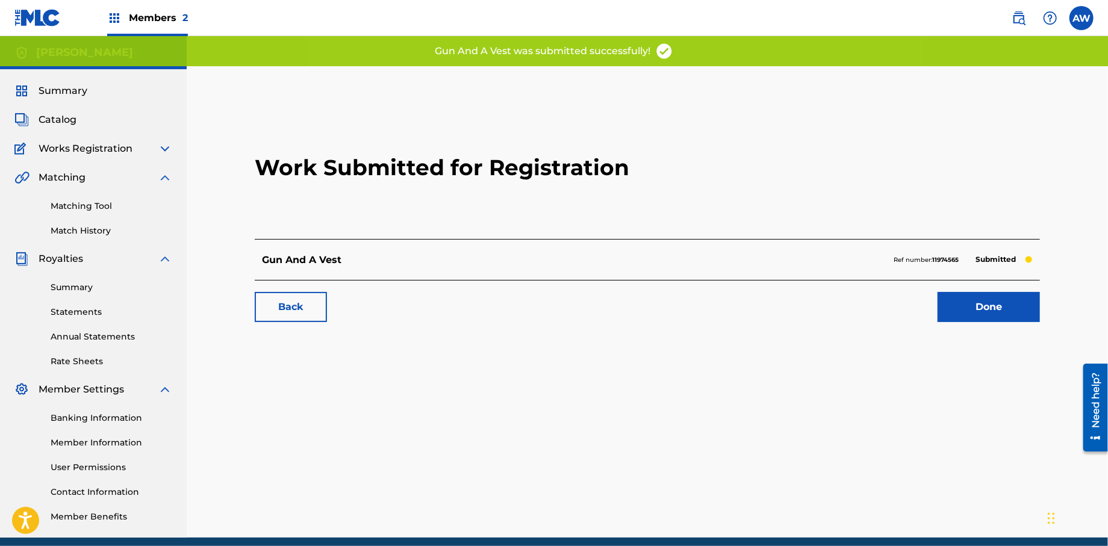
click at [985, 315] on link "Done" at bounding box center [989, 307] width 102 height 30
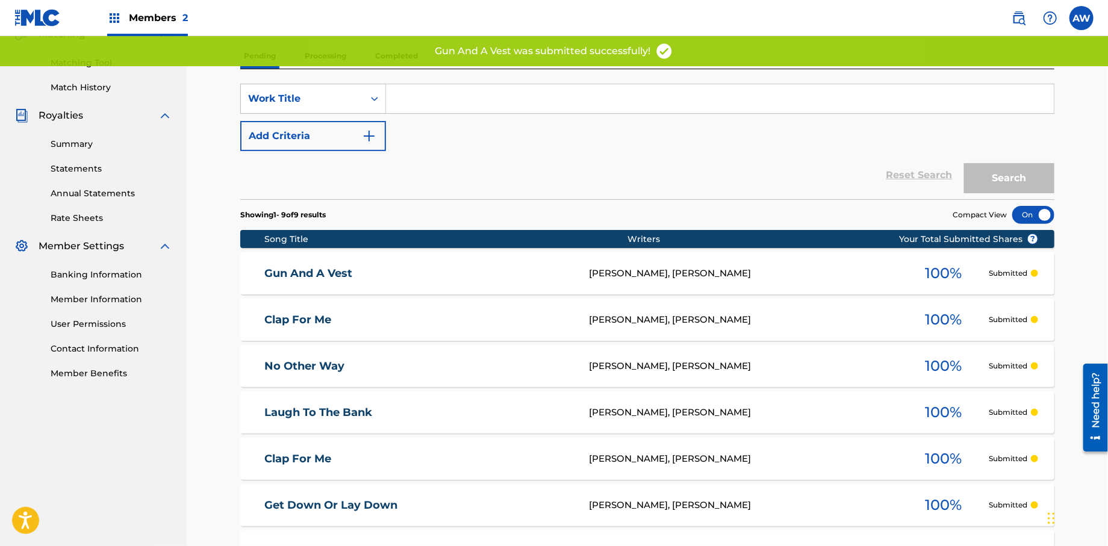
scroll to position [144, 0]
